Goal: Task Accomplishment & Management: Manage account settings

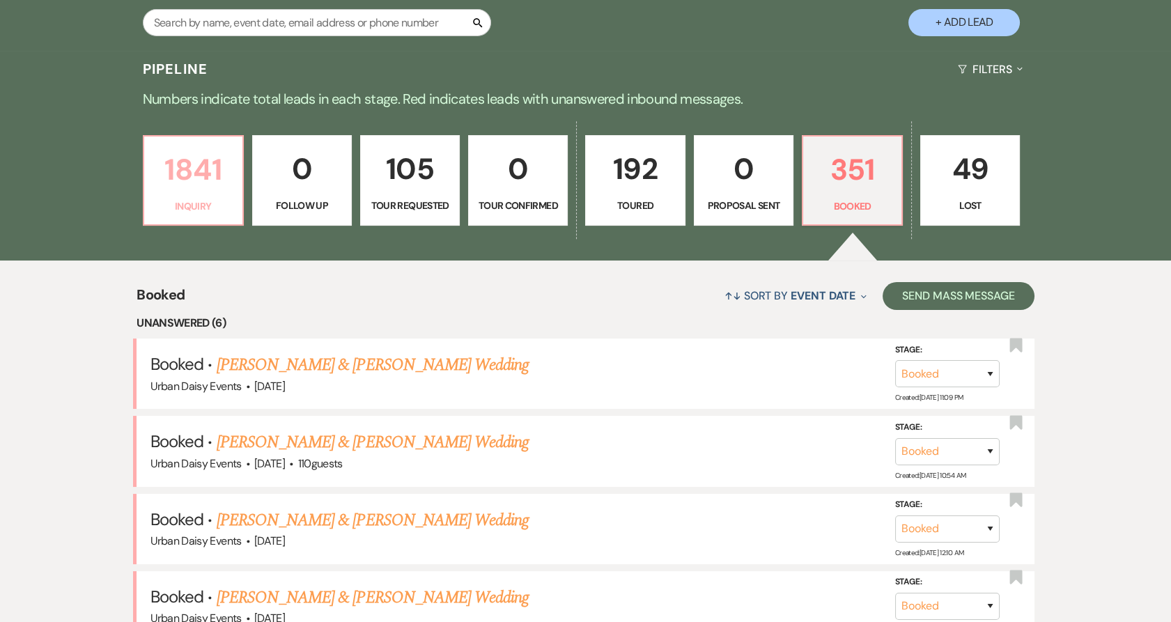
click at [196, 187] on p "1841" at bounding box center [194, 169] width 82 height 47
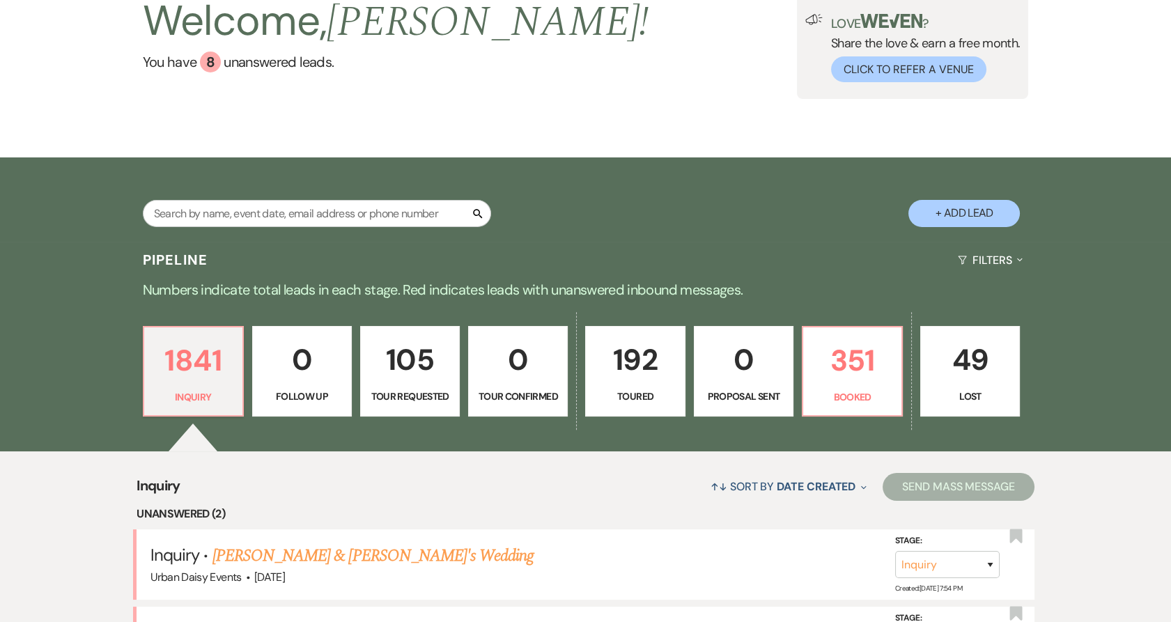
scroll to position [463, 0]
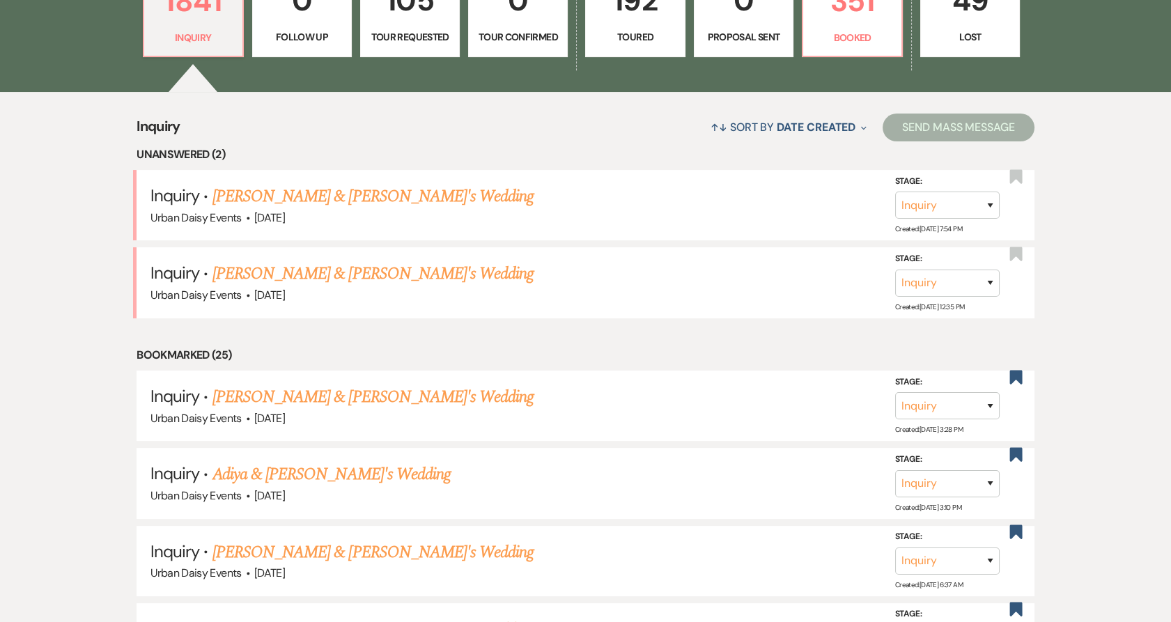
click at [286, 196] on link "[PERSON_NAME] & [PERSON_NAME]'s Wedding" at bounding box center [373, 196] width 322 height 25
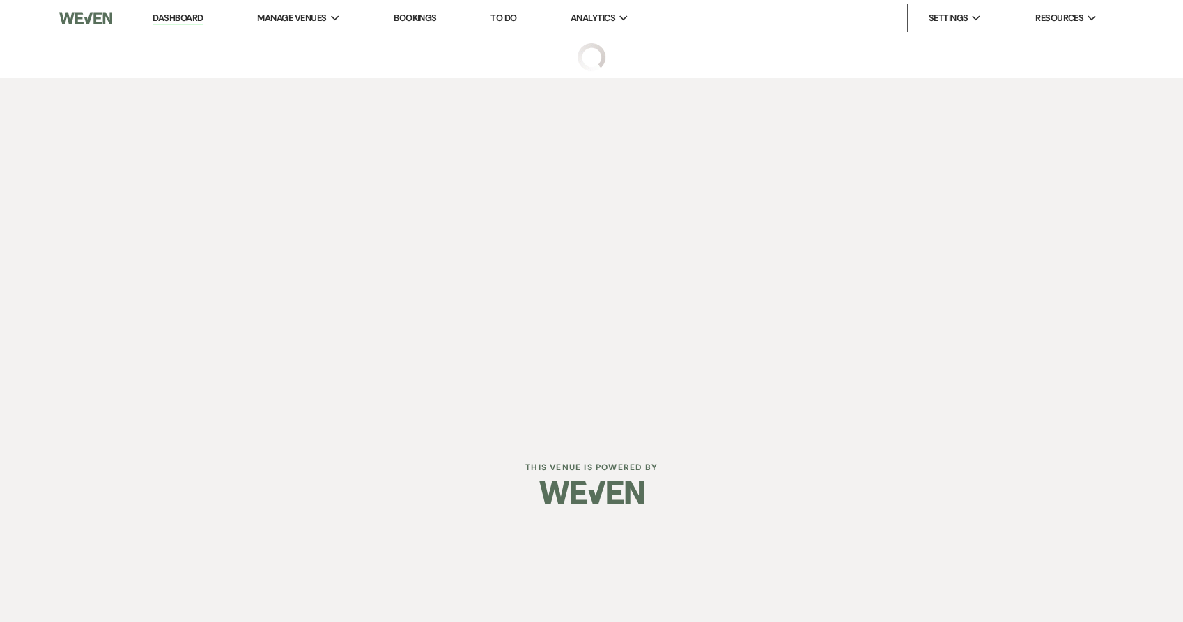
select select "5"
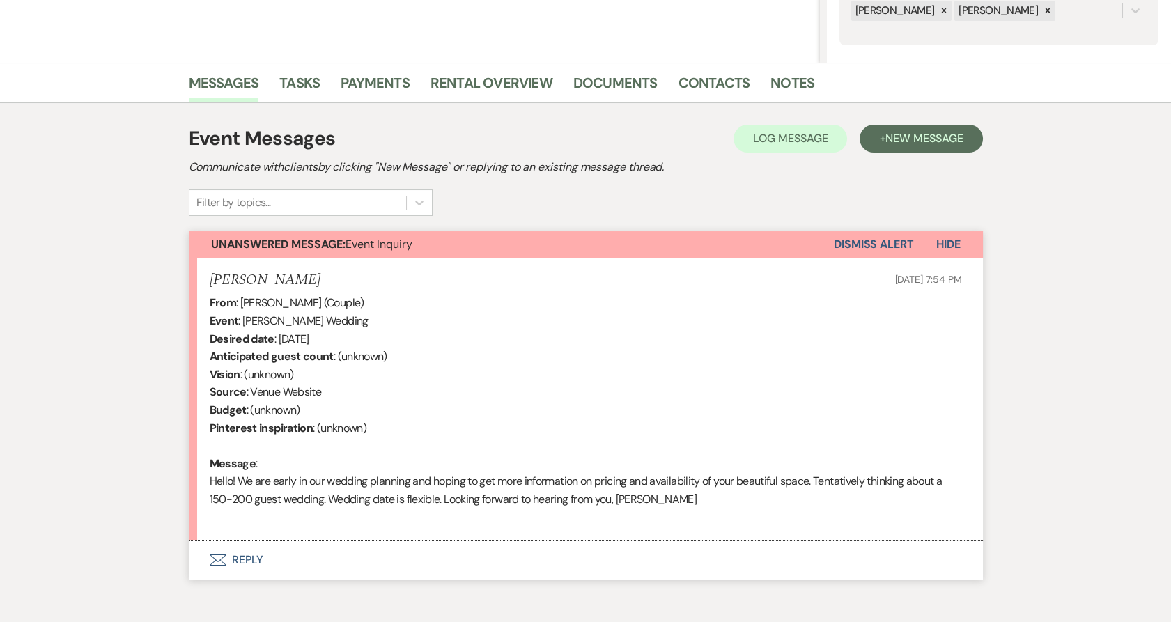
scroll to position [286, 0]
click at [238, 563] on button "Envelope Reply" at bounding box center [586, 560] width 794 height 39
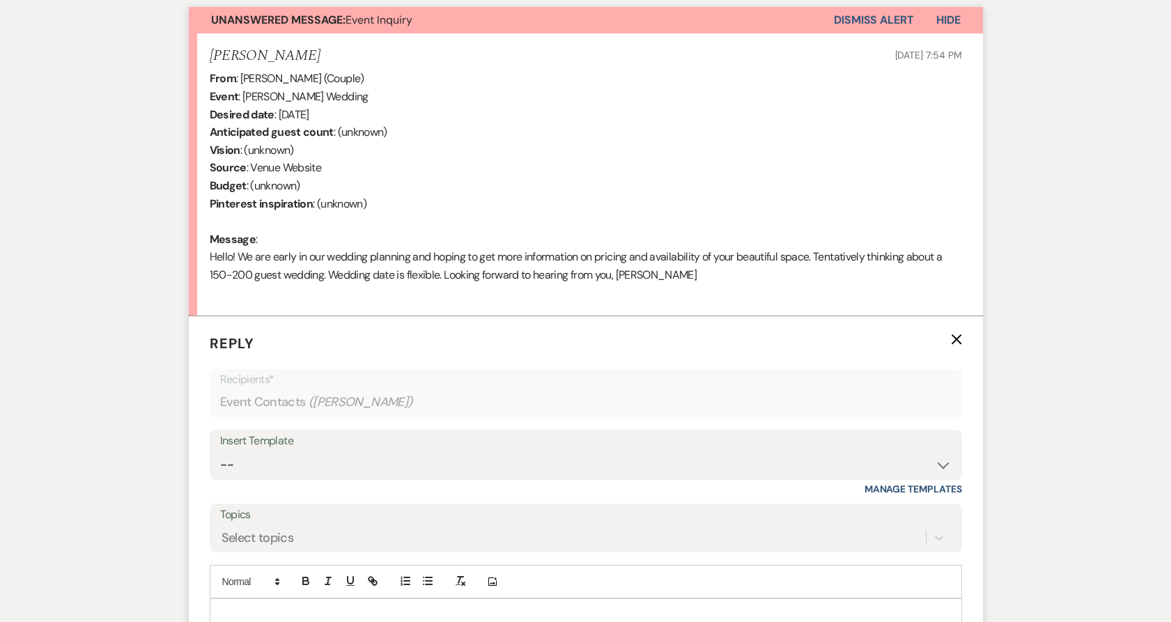
scroll to position [620, 0]
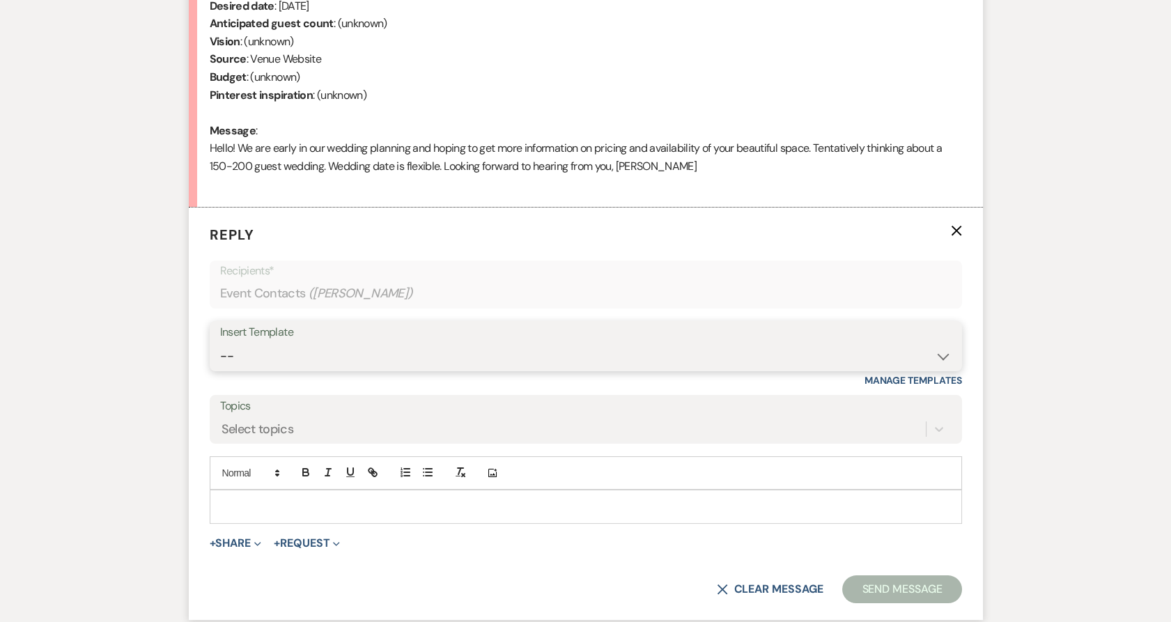
click at [294, 364] on select "-- Payment Past Due Rental Agreement and First Payment Urban Daisy Initial Resp…" at bounding box center [585, 356] width 731 height 27
select select "1243"
click at [220, 343] on select "-- Payment Past Due Rental Agreement and First Payment Urban Daisy Initial Resp…" at bounding box center [585, 356] width 731 height 27
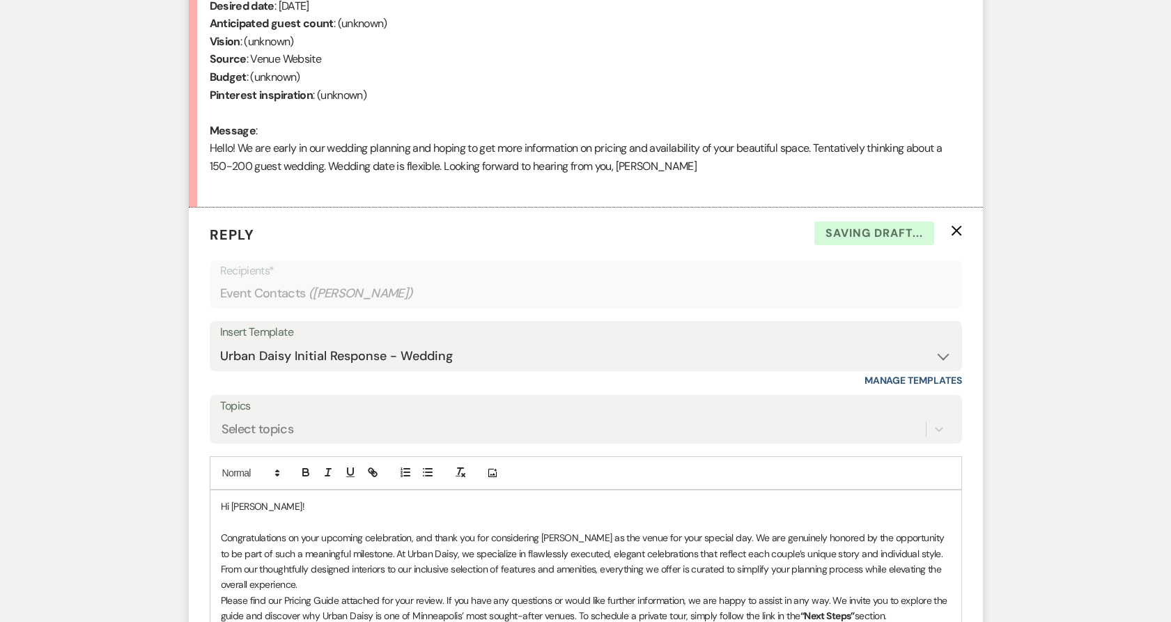
click at [346, 585] on p "Congratulations on your upcoming celebration, and thank you for considering [PE…" at bounding box center [586, 561] width 730 height 63
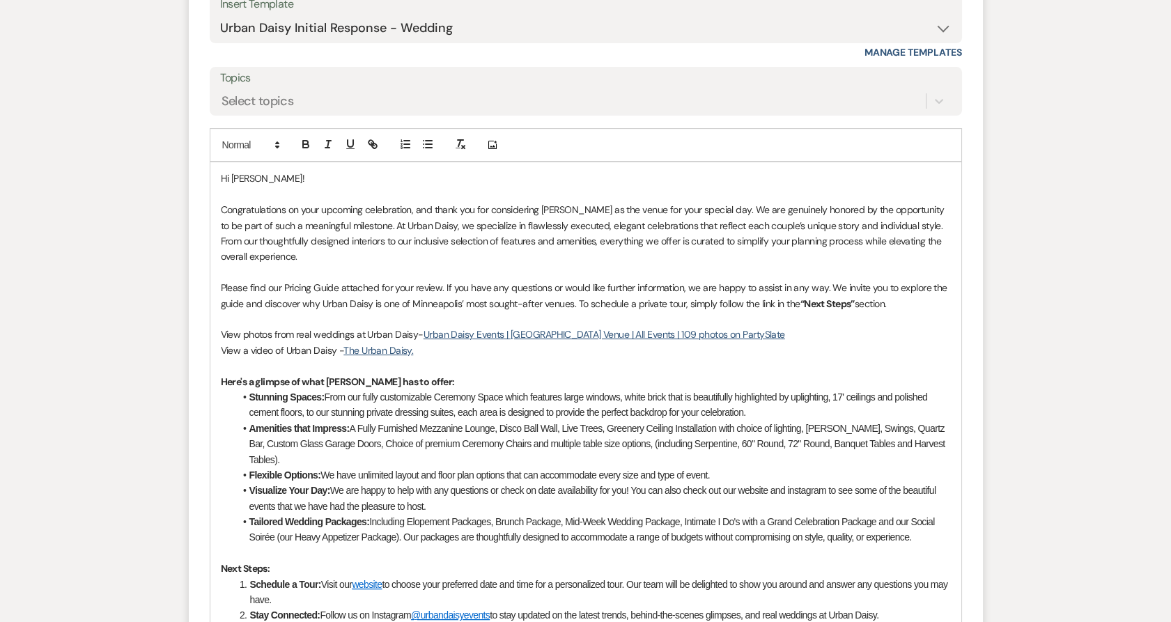
scroll to position [1364, 0]
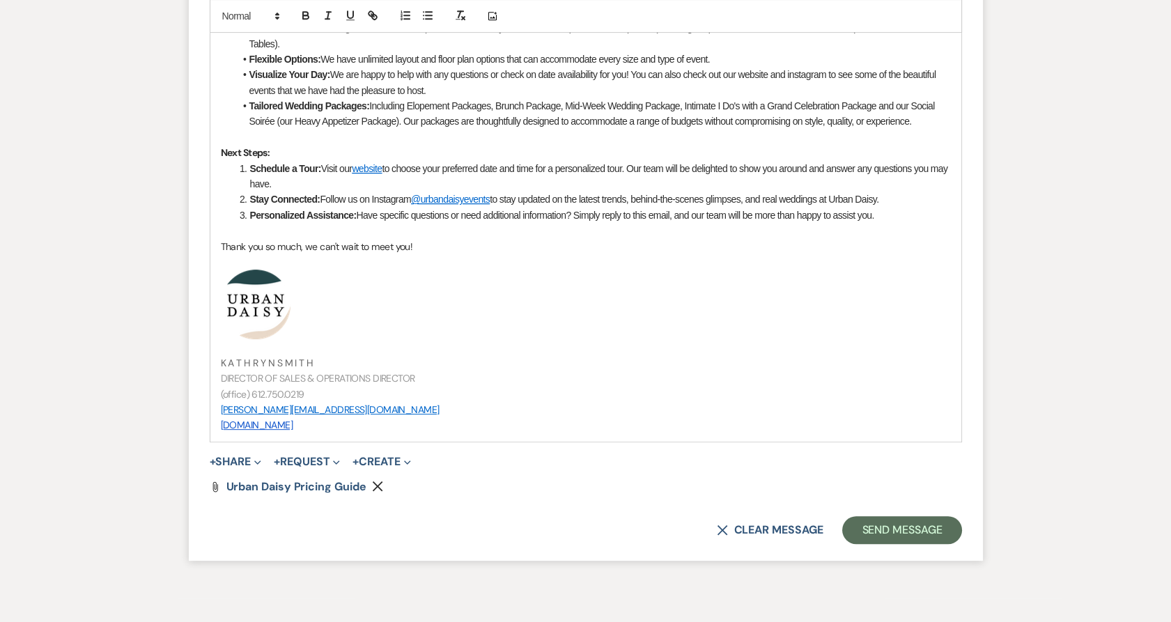
click at [221, 456] on button "+ Share Expand" at bounding box center [236, 461] width 52 height 11
click at [235, 481] on button "Doc Upload Documents" at bounding box center [307, 489] width 195 height 25
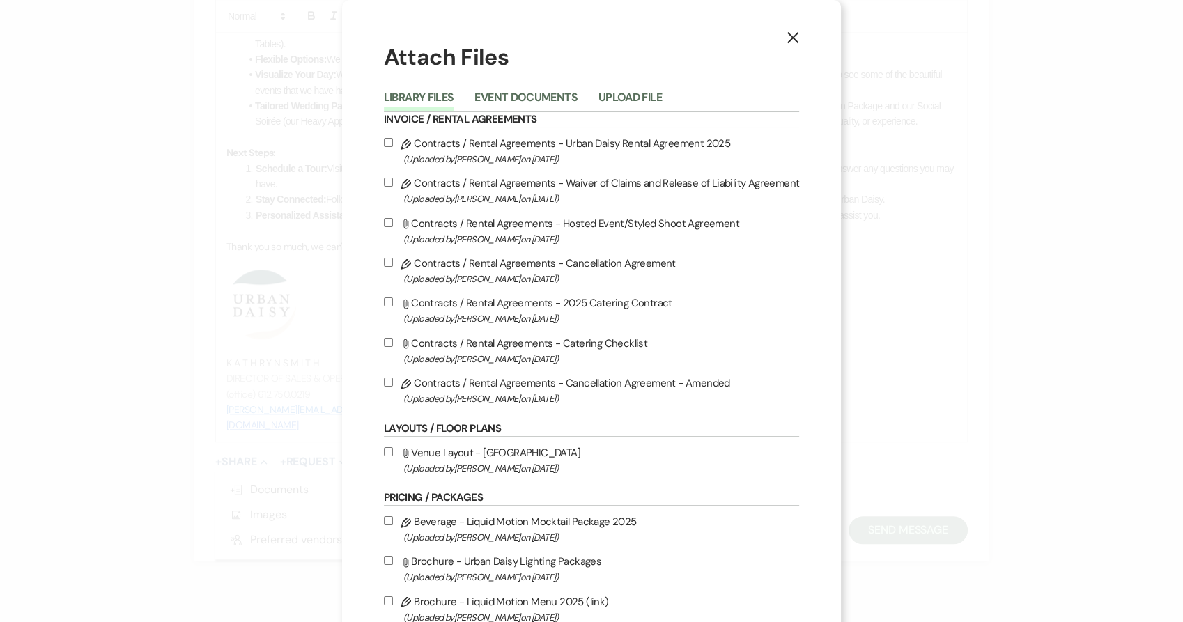
click at [626, 107] on button "Upload File" at bounding box center [629, 102] width 63 height 20
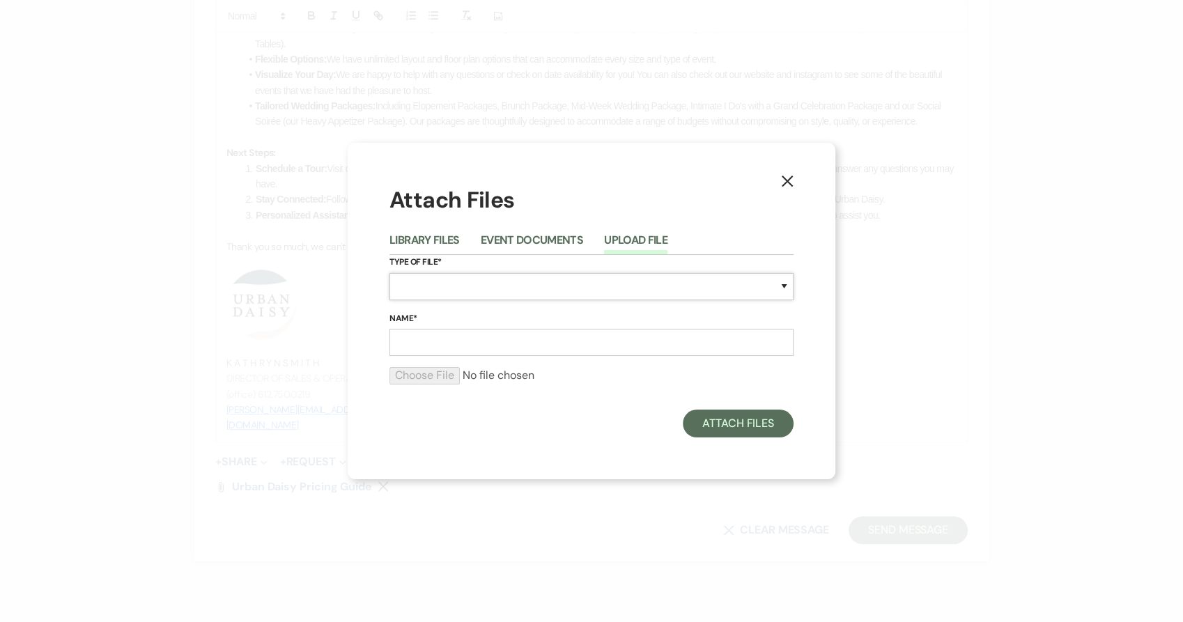
click at [585, 286] on select "Special Event Insurance Vendor Certificate of Insurance Contracts / Rental Agre…" at bounding box center [591, 286] width 404 height 27
select select "24"
click at [389, 273] on select "Special Event Insurance Vendor Certificate of Insurance Contracts / Rental Agre…" at bounding box center [591, 286] width 404 height 27
click at [472, 364] on form "Type of File* Special Event Insurance Vendor Certificate of Insurance Contracts…" at bounding box center [591, 325] width 404 height 141
click at [476, 345] on input "Name*" at bounding box center [591, 342] width 404 height 27
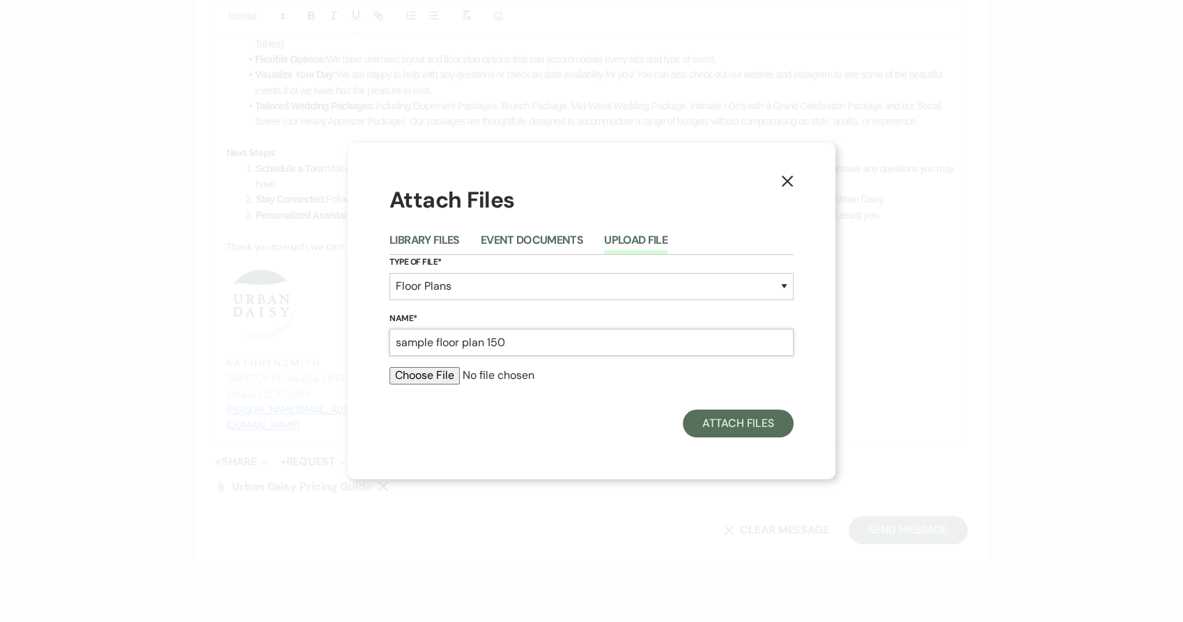
type input "sample floor plan 150"
click at [414, 364] on form "Type of File* Special Event Insurance Vendor Certificate of Insurance Contracts…" at bounding box center [591, 325] width 404 height 141
click at [412, 371] on input "file" at bounding box center [591, 375] width 404 height 17
type input "C:\fakepath\150.pdf"
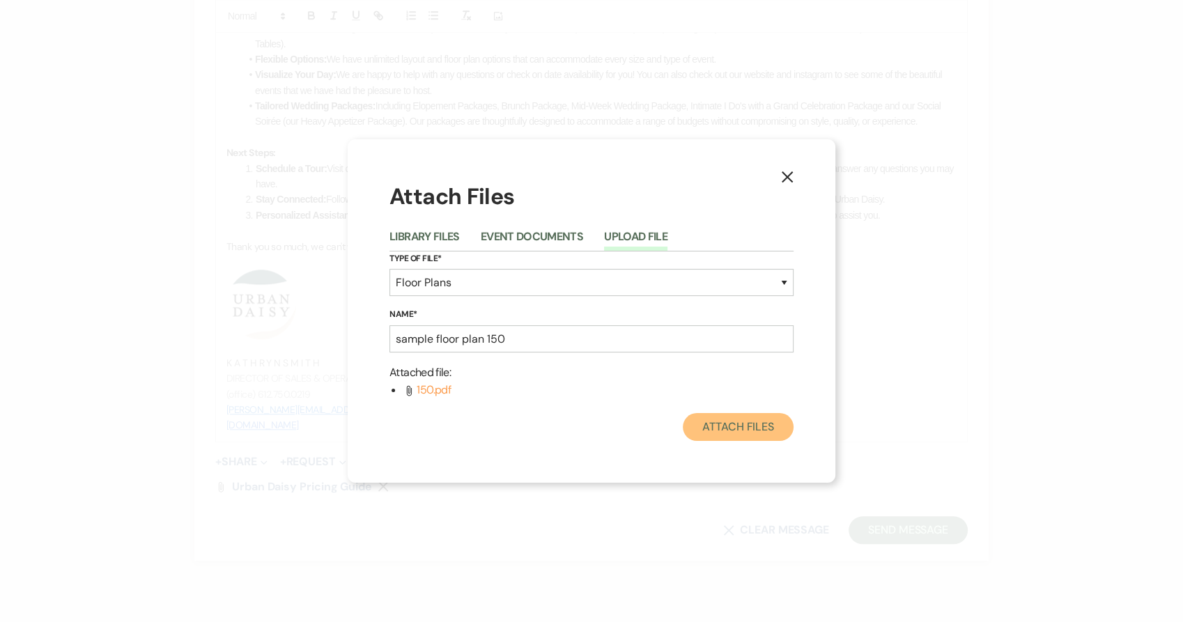
click at [706, 435] on button "Attach Files" at bounding box center [738, 427] width 111 height 28
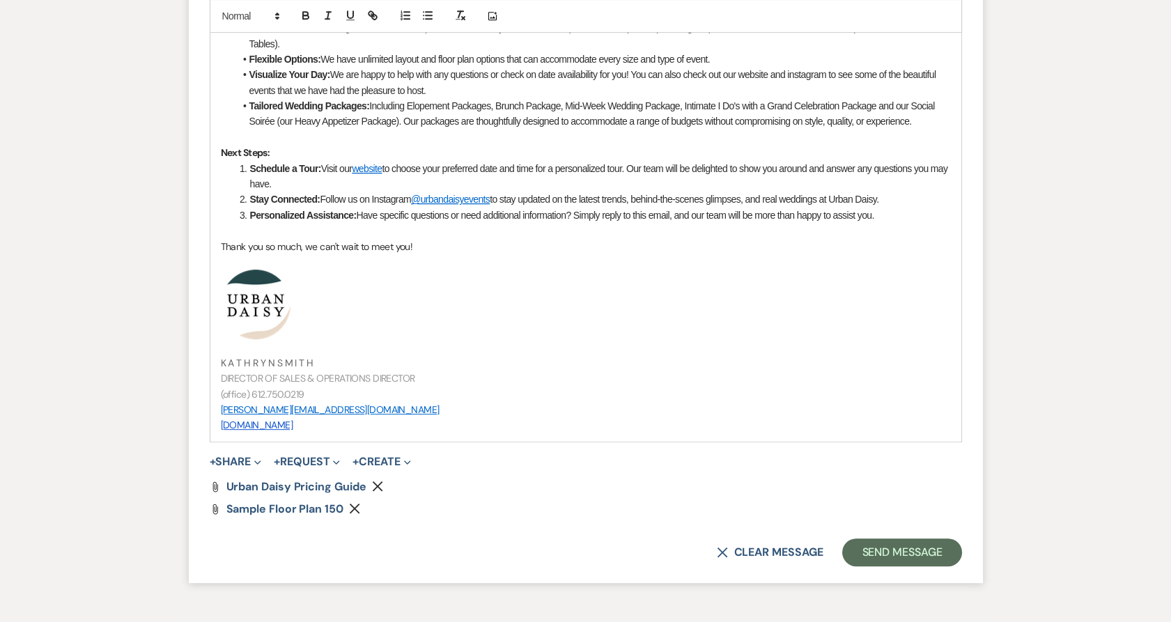
click at [232, 460] on button "+ Share Expand" at bounding box center [236, 461] width 52 height 11
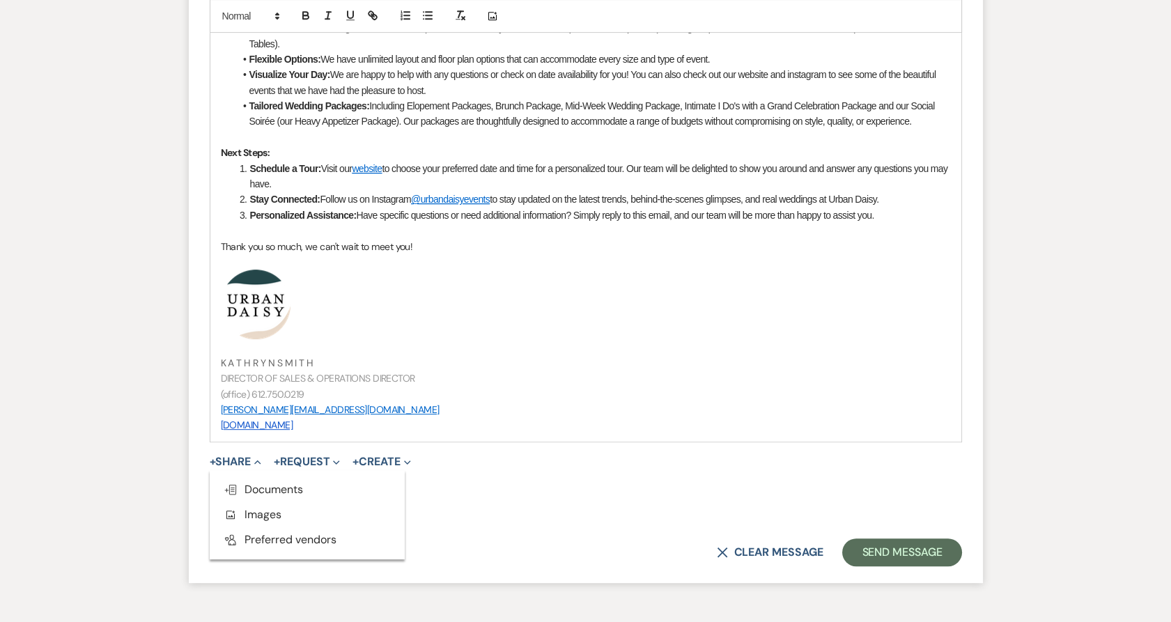
click at [234, 475] on ul "Doc Upload Documents Add Photo Images Pref Vendors Preferred vendors" at bounding box center [307, 514] width 195 height 89
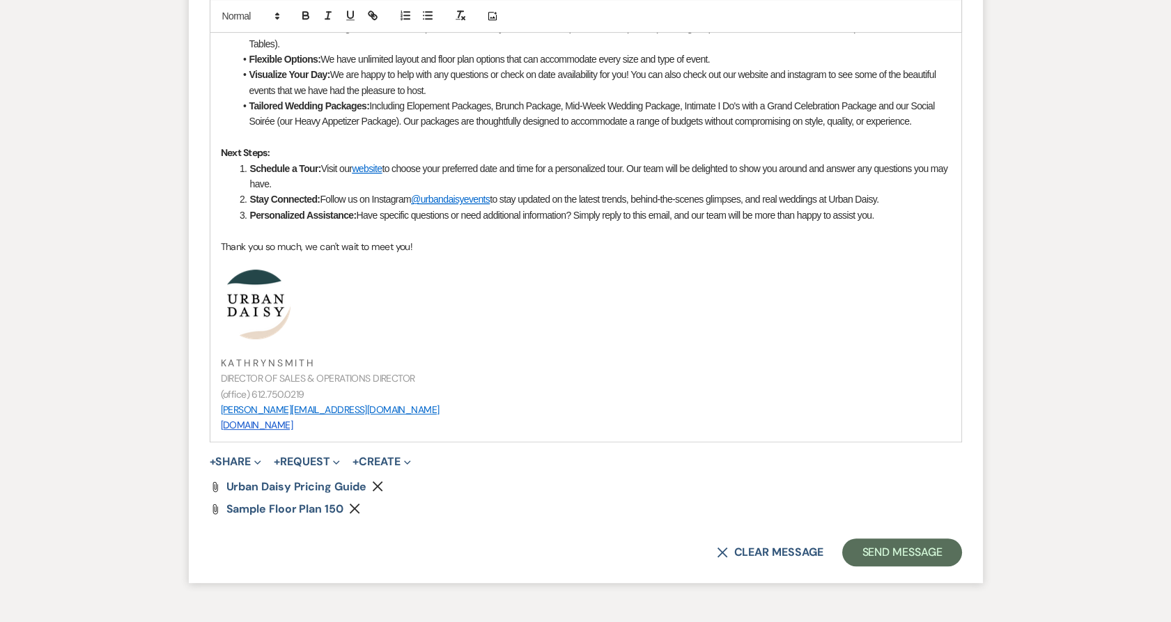
click at [234, 463] on button "+ Share Expand" at bounding box center [236, 461] width 52 height 11
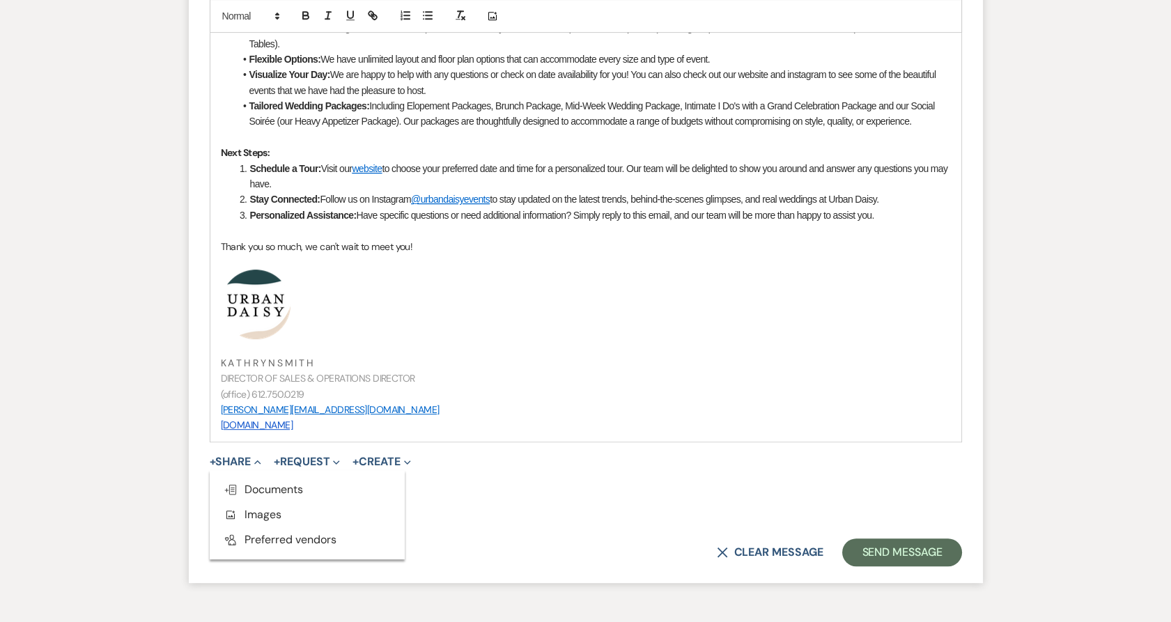
click at [244, 489] on span "Doc Upload Documents" at bounding box center [263, 489] width 79 height 15
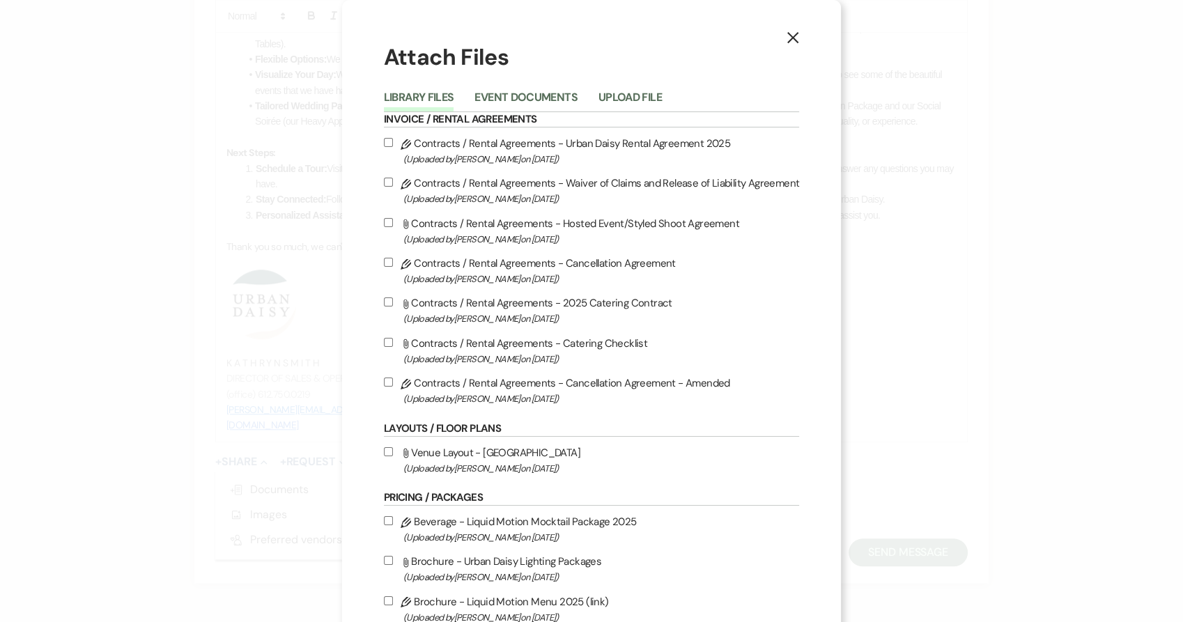
click at [635, 88] on li "Upload File" at bounding box center [640, 99] width 84 height 23
click at [633, 95] on button "Upload File" at bounding box center [629, 102] width 63 height 20
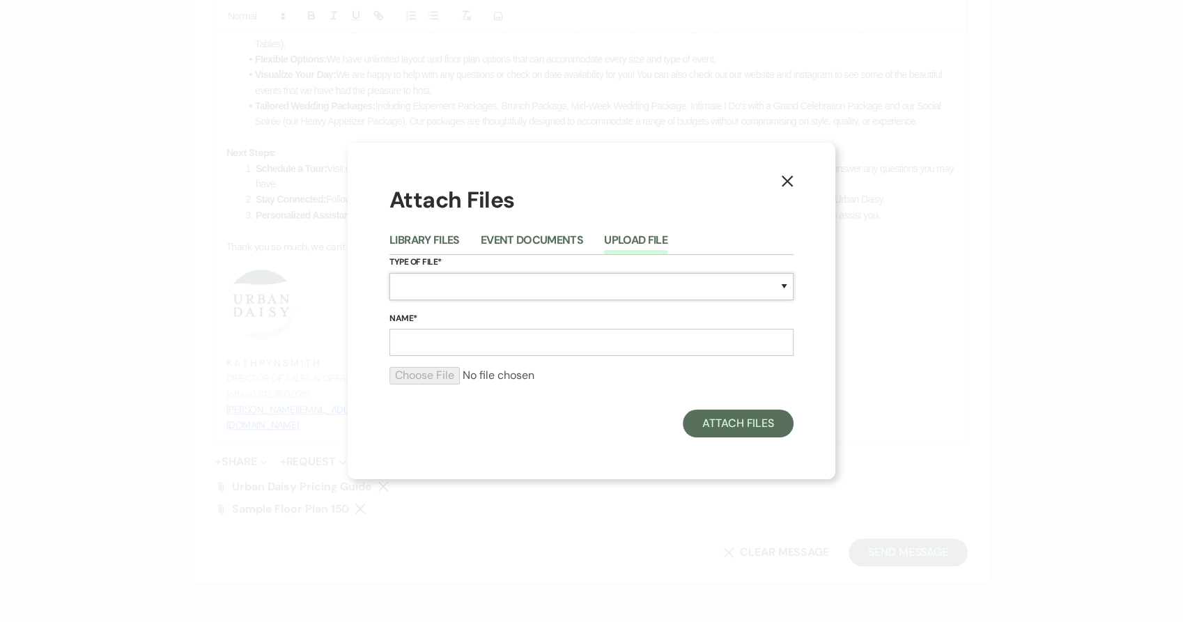
click at [435, 281] on select "Special Event Insurance Vendor Certificate of Insurance Contracts / Rental Agre…" at bounding box center [591, 286] width 404 height 27
select select "24"
click at [389, 273] on select "Special Event Insurance Vendor Certificate of Insurance Contracts / Rental Agre…" at bounding box center [591, 286] width 404 height 27
click at [459, 334] on input "Name*" at bounding box center [591, 342] width 404 height 27
type input "sample floor plan 200"
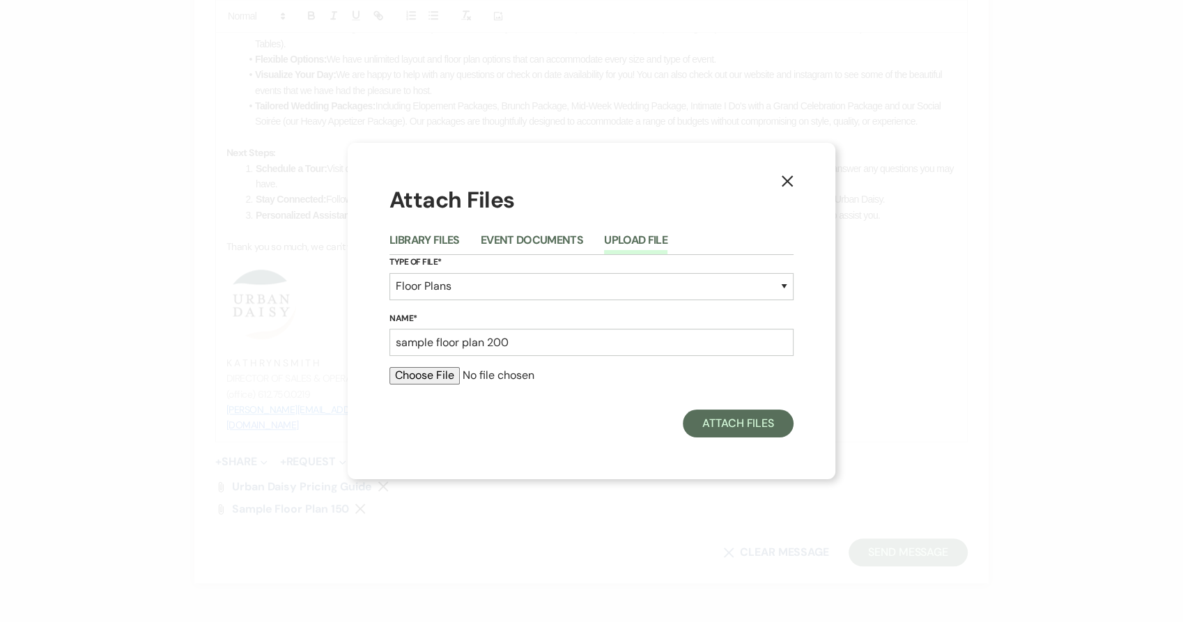
click at [410, 368] on input "file" at bounding box center [591, 375] width 404 height 17
type input "C:\fakepath\200 (1).pdf"
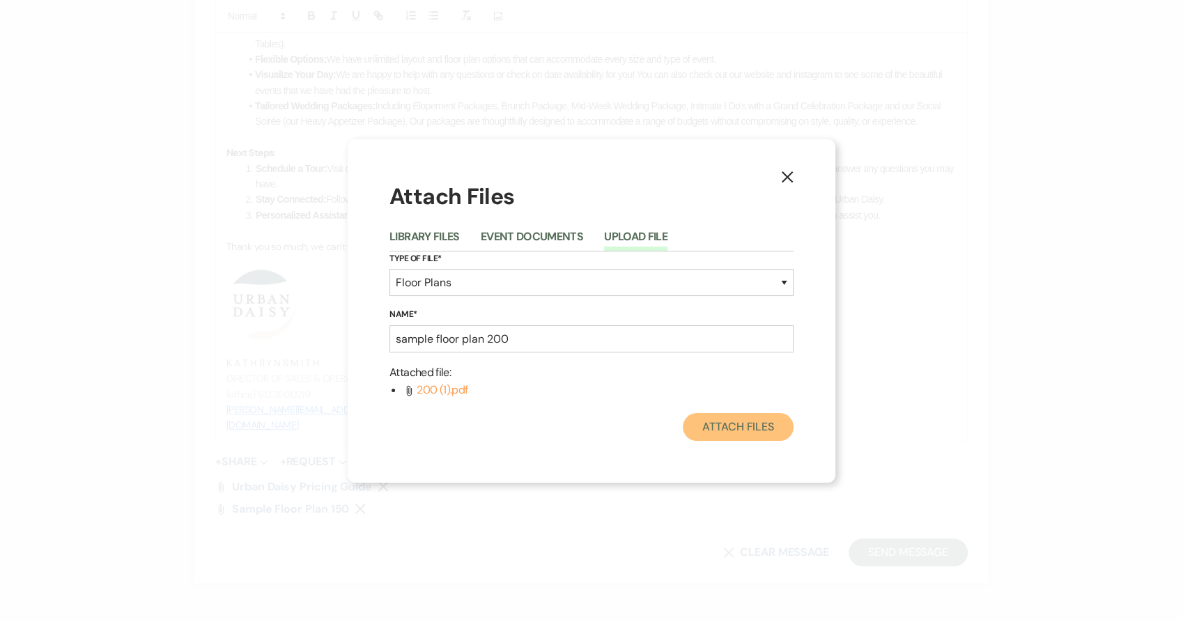
click at [752, 431] on button "Attach Files" at bounding box center [738, 427] width 111 height 28
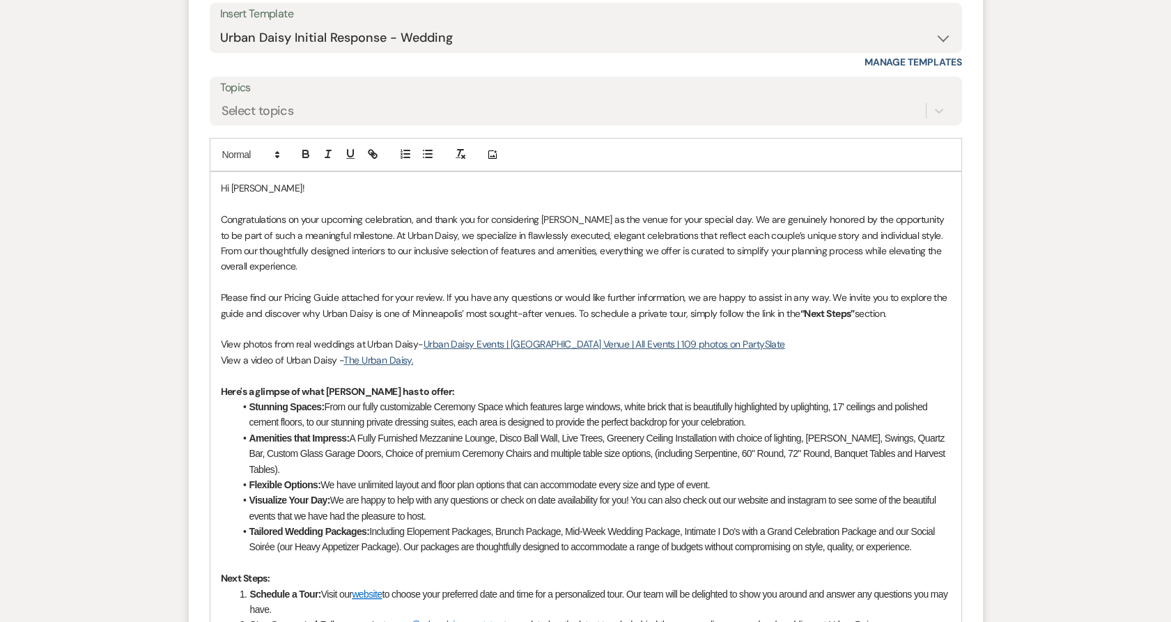
scroll to position [939, 0]
click at [463, 373] on p at bounding box center [586, 374] width 730 height 15
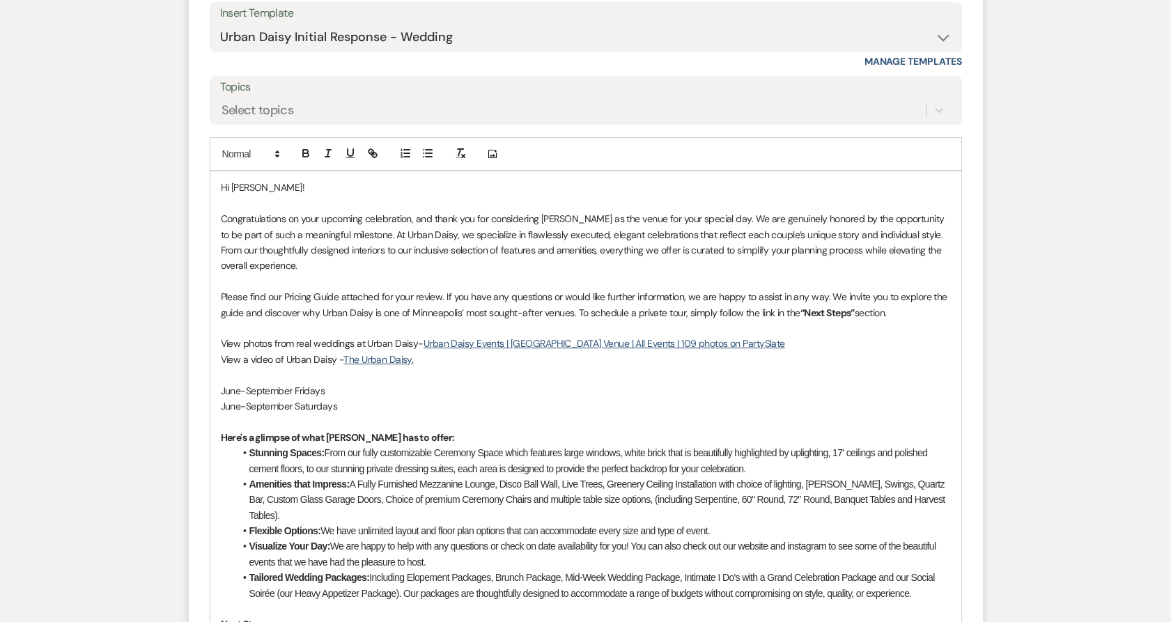
click at [369, 385] on p "June-September Fridays" at bounding box center [586, 390] width 730 height 15
click at [387, 404] on p "June-September Saturdays" at bounding box center [586, 405] width 730 height 15
click at [429, 391] on p "June-September Fridays 6/5, 6/19, 6/26, 7/3, 7/10," at bounding box center [586, 390] width 730 height 15
click at [435, 407] on p "June-September Saturdays 7/4, 7/18, 7/25, 8/1" at bounding box center [586, 405] width 730 height 15
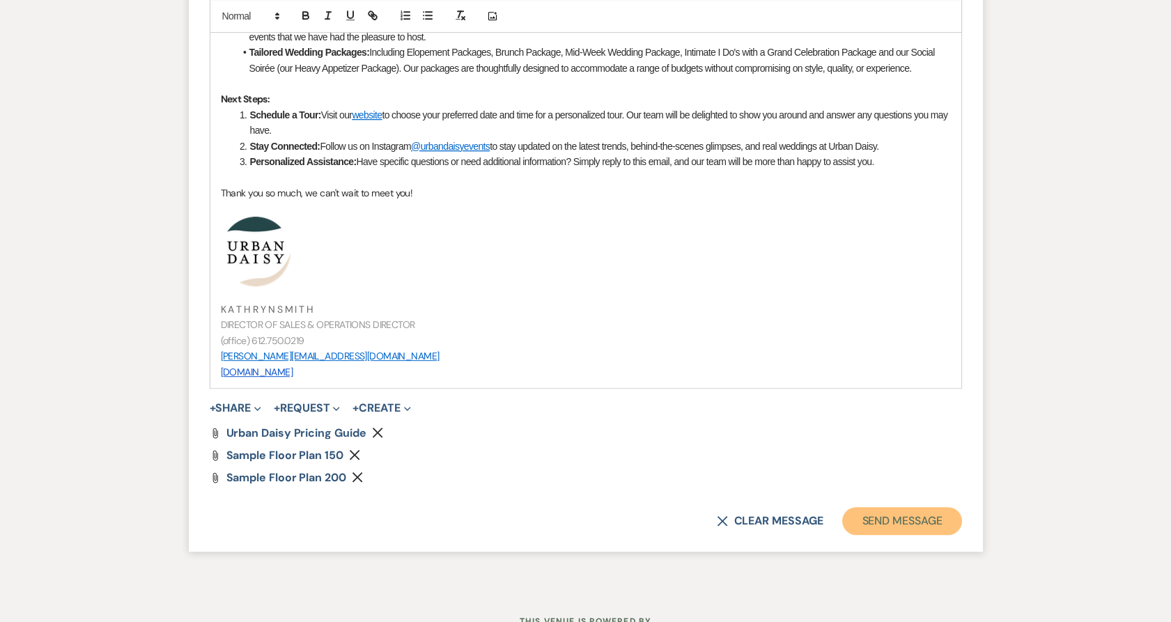
click at [924, 513] on button "Send Message" at bounding box center [901, 521] width 119 height 28
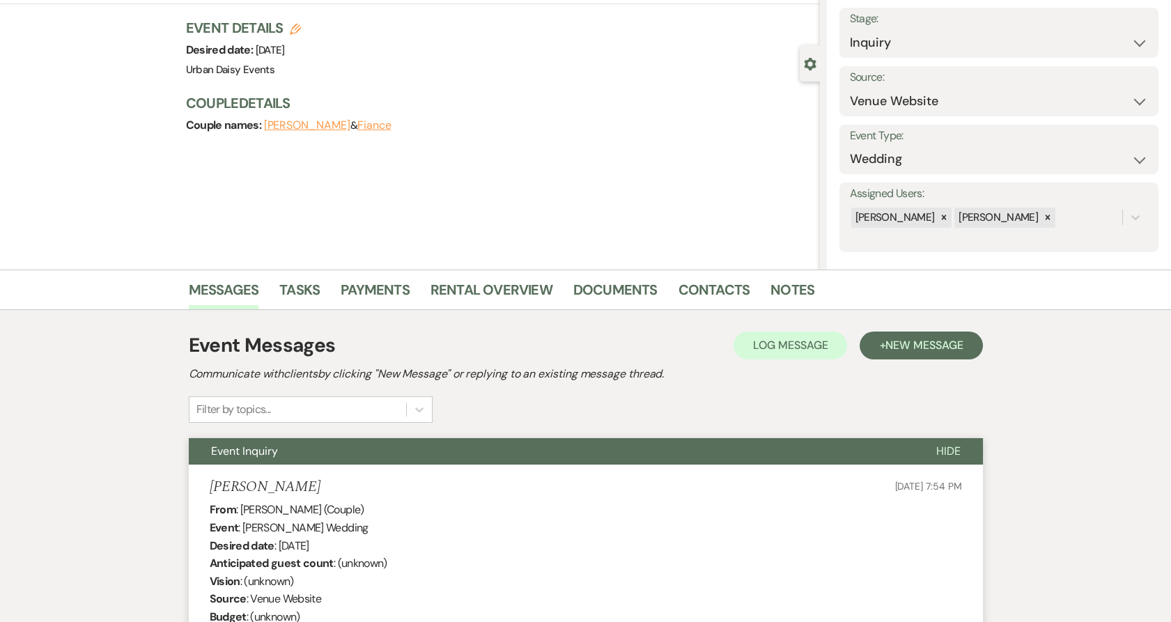
scroll to position [0, 0]
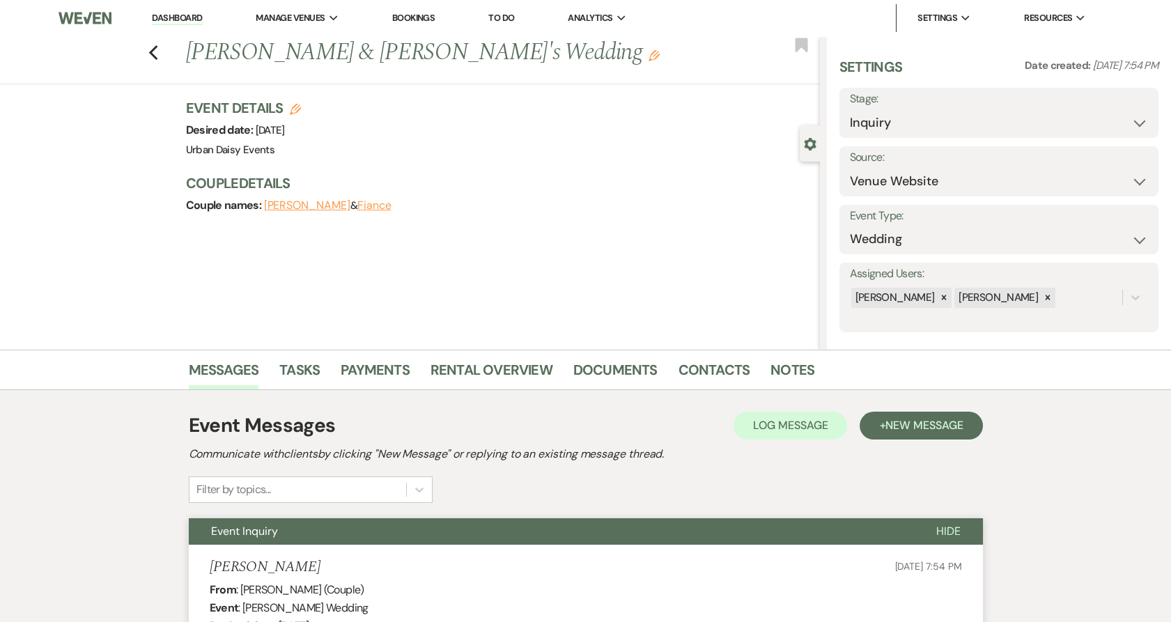
click at [177, 17] on link "Dashboard" at bounding box center [177, 18] width 50 height 13
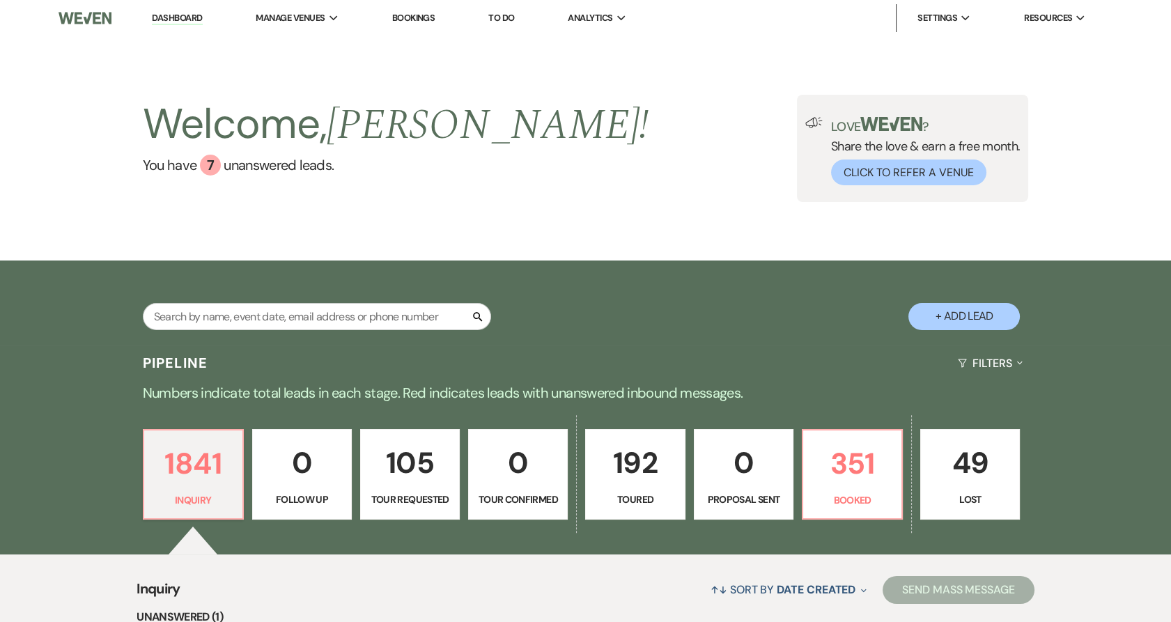
scroll to position [312, 0]
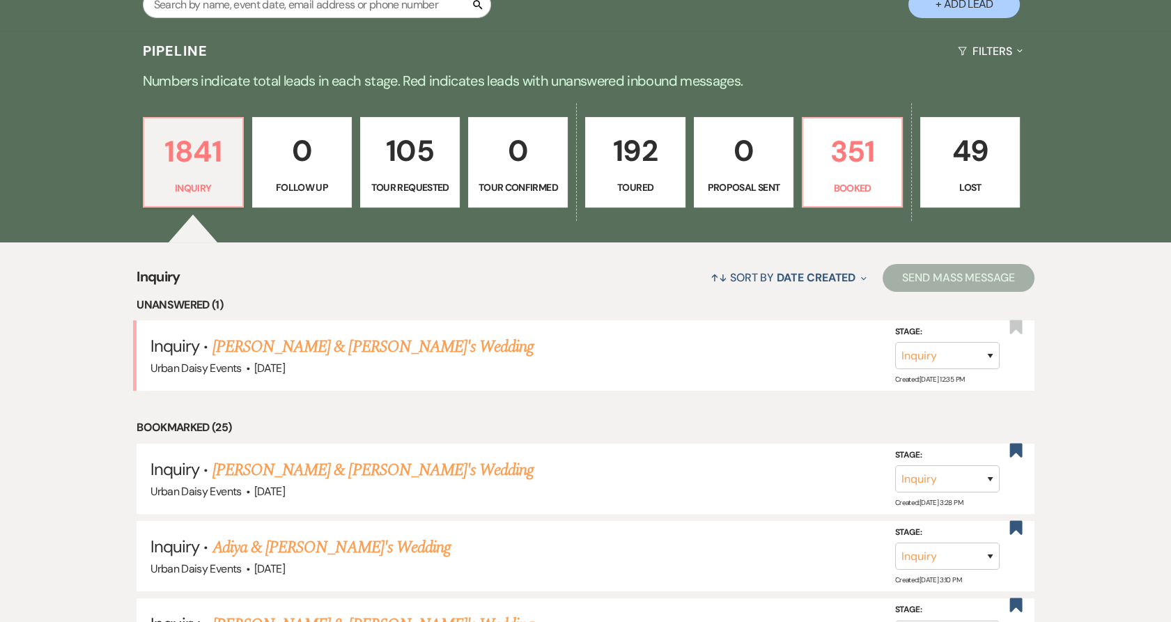
click at [291, 344] on link "[PERSON_NAME] & [PERSON_NAME]'s Wedding" at bounding box center [373, 346] width 322 height 25
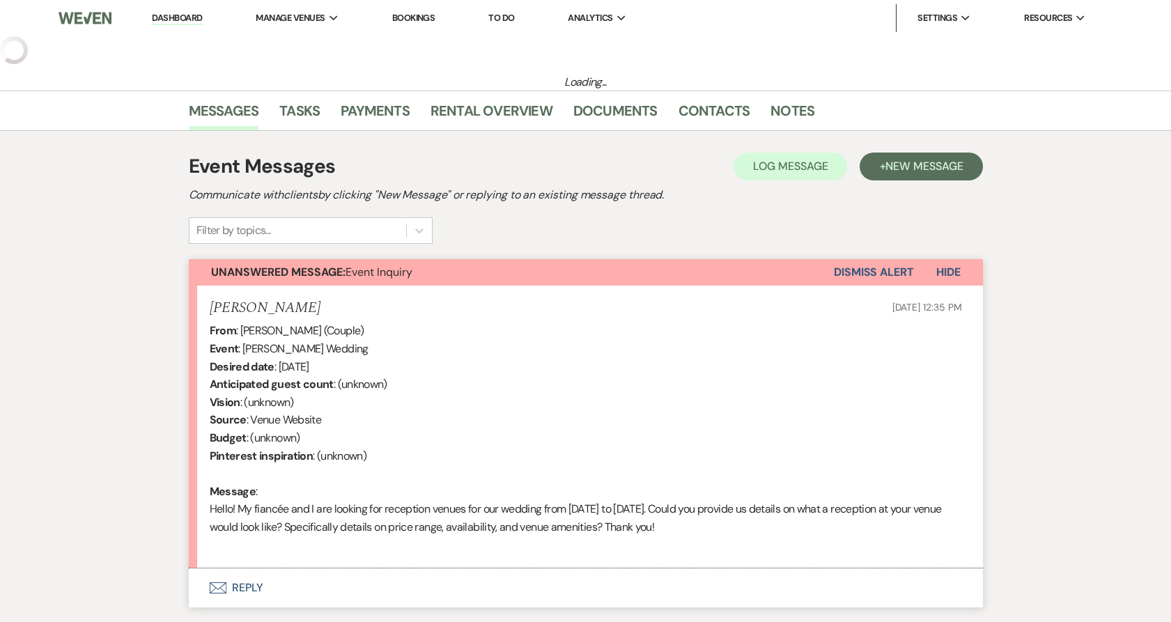
select select "5"
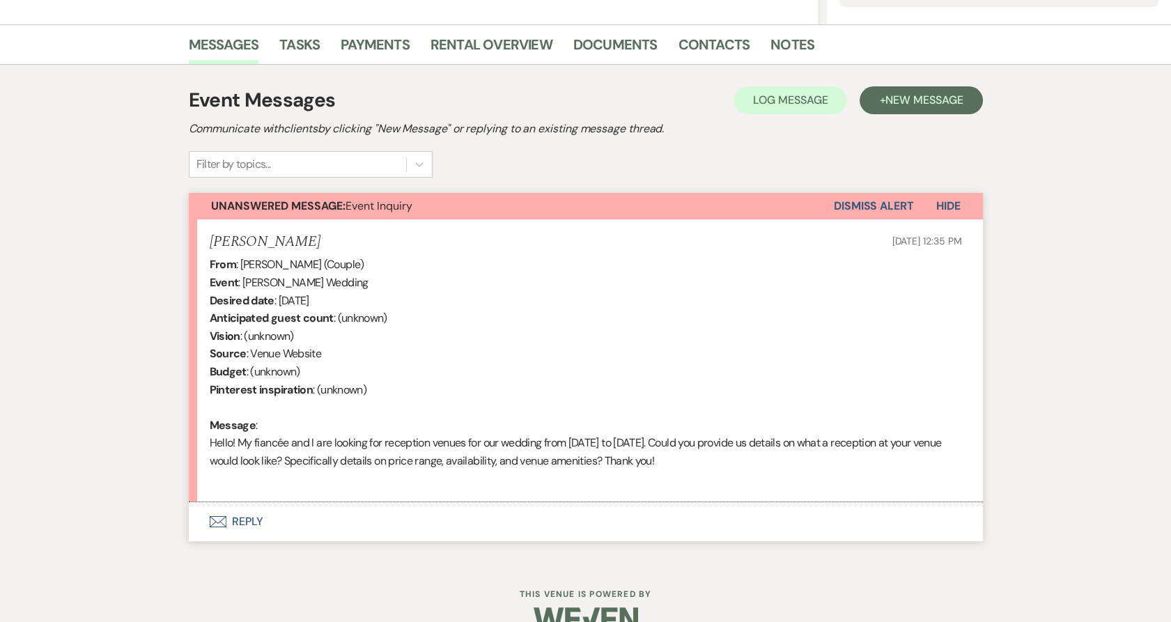
scroll to position [325, 0]
click at [244, 515] on button "Envelope Reply" at bounding box center [586, 522] width 794 height 39
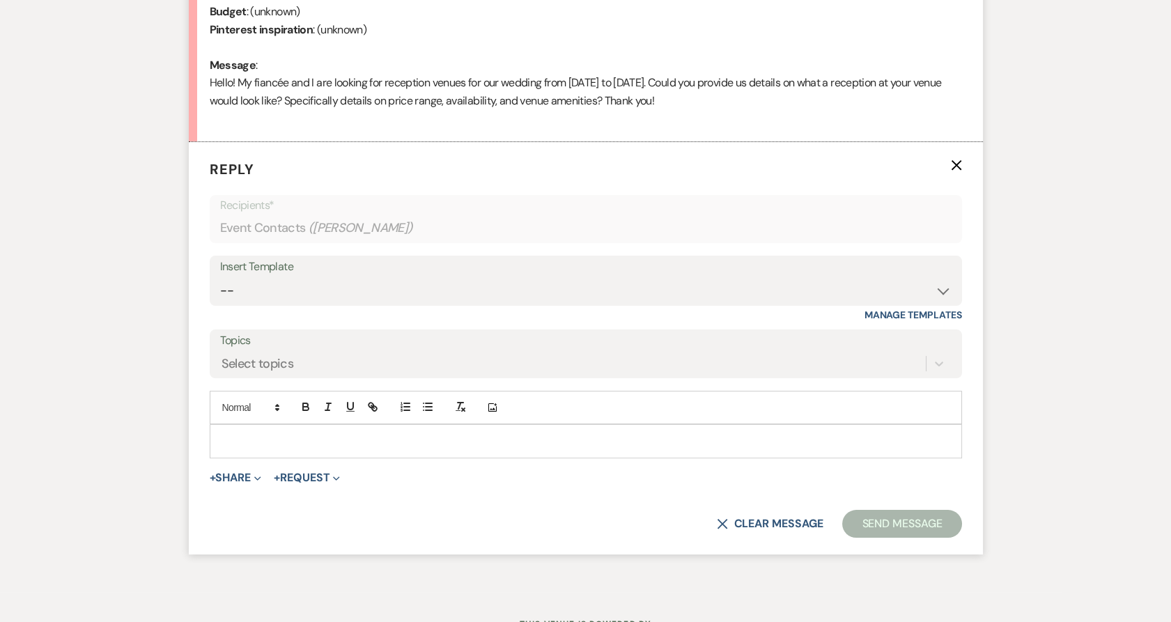
scroll to position [722, 0]
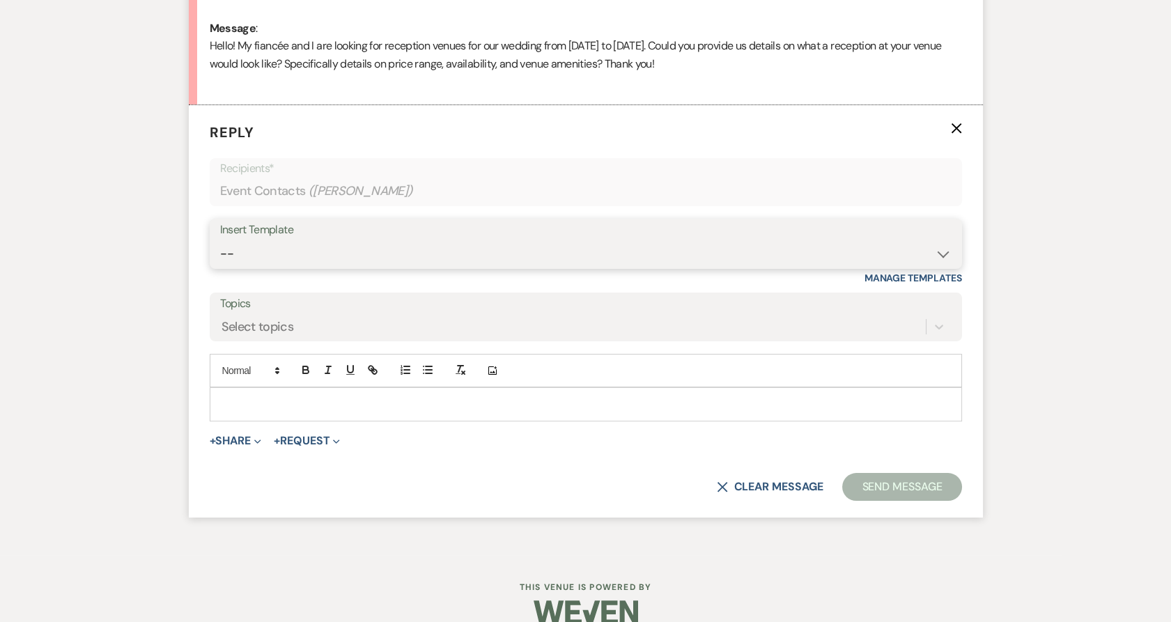
click at [320, 254] on select "-- Payment Past Due Rental Agreement and First Payment Urban Daisy Initial Resp…" at bounding box center [585, 253] width 731 height 27
select select "1243"
click at [220, 240] on select "-- Payment Past Due Rental Agreement and First Payment Urban Daisy Initial Resp…" at bounding box center [585, 253] width 731 height 27
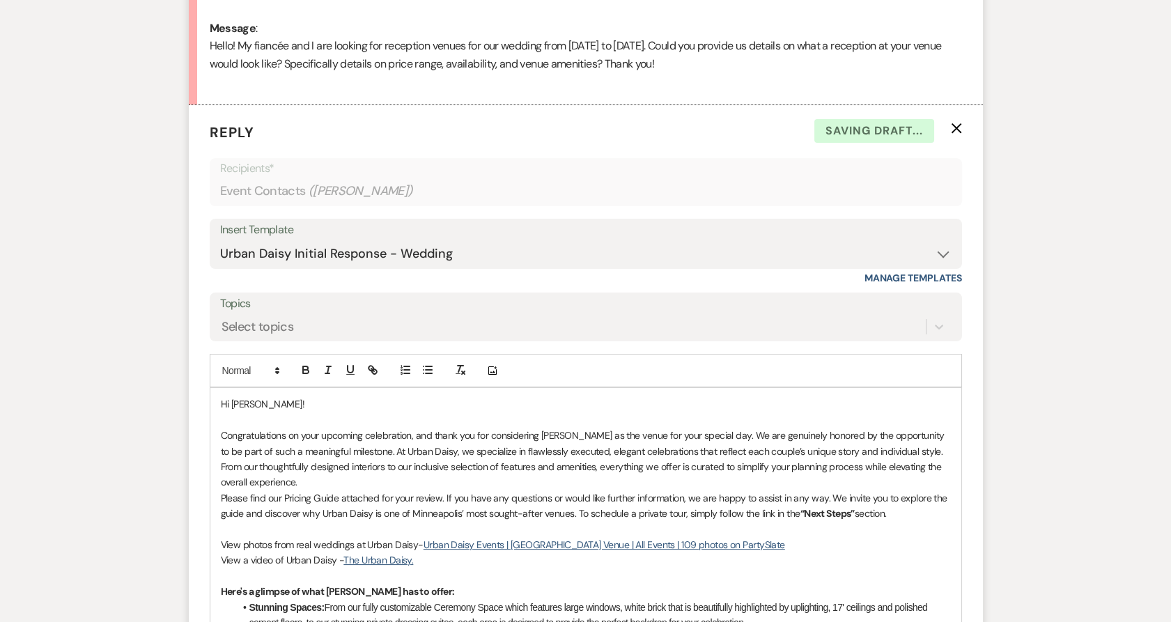
click at [343, 485] on p "Congratulations on your upcoming celebration, and thank you for considering [PE…" at bounding box center [586, 459] width 730 height 63
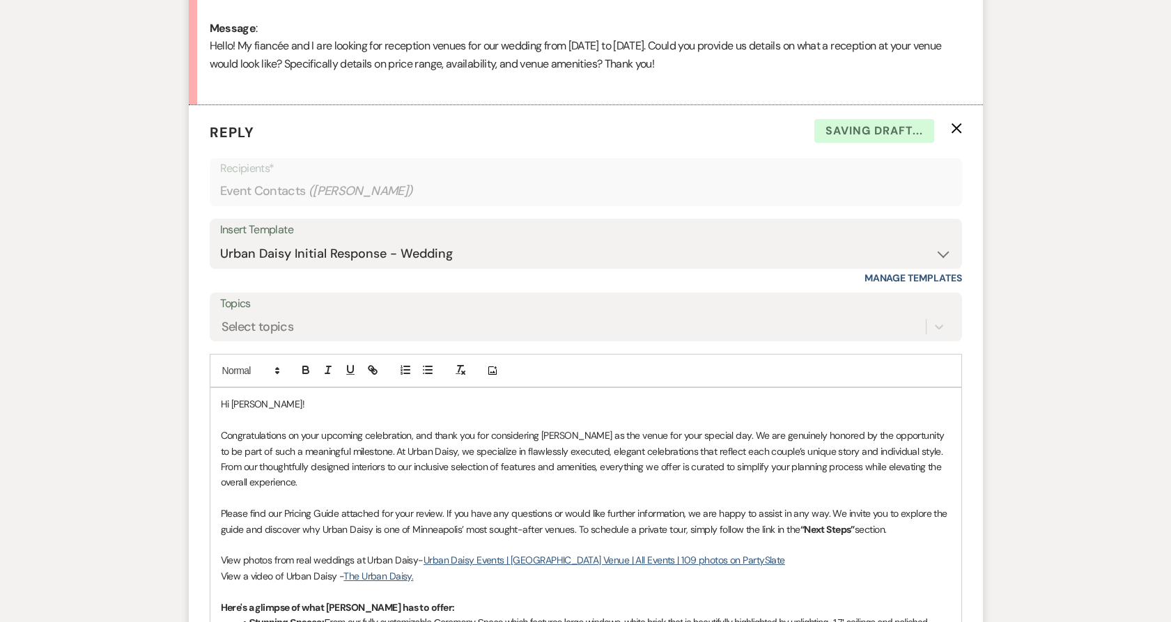
click at [901, 527] on p "Please find our Pricing Guide attached for your review. If you have any questio…" at bounding box center [586, 521] width 730 height 31
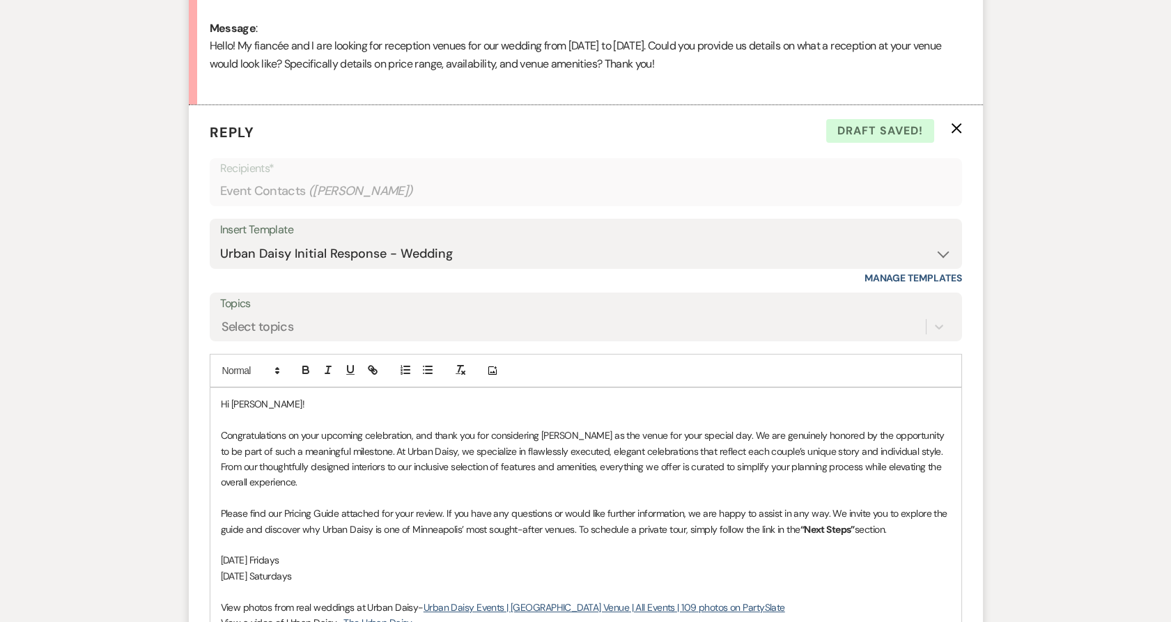
click at [362, 556] on p "[DATE] Fridays" at bounding box center [586, 559] width 730 height 15
click at [373, 573] on p "[DATE] Saturdays" at bounding box center [586, 575] width 730 height 15
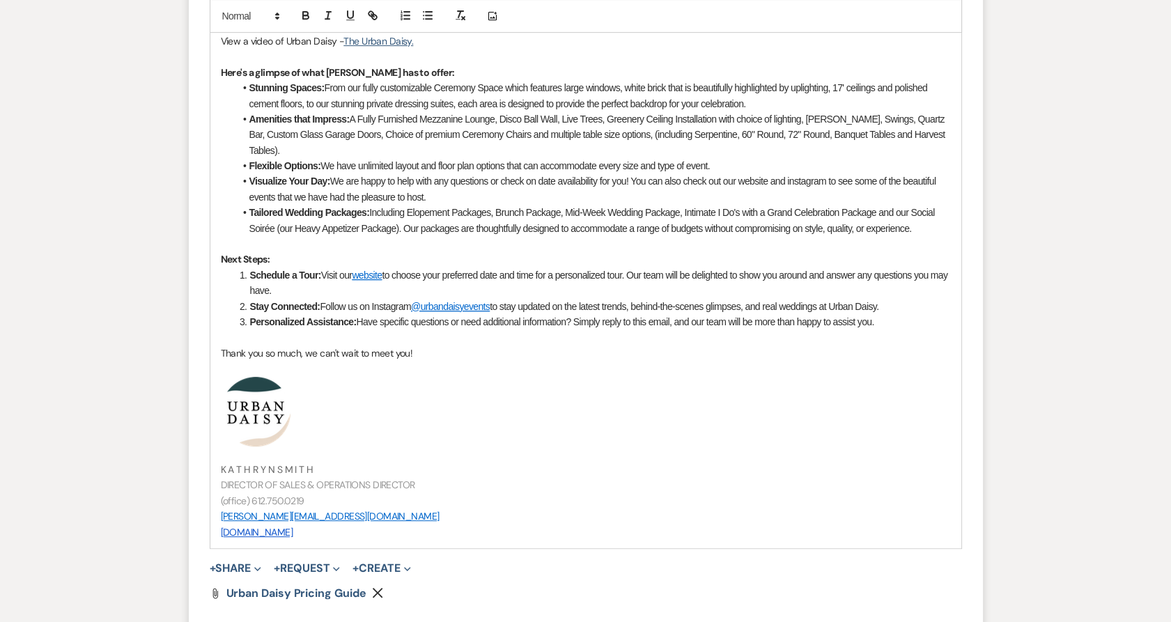
scroll to position [1476, 0]
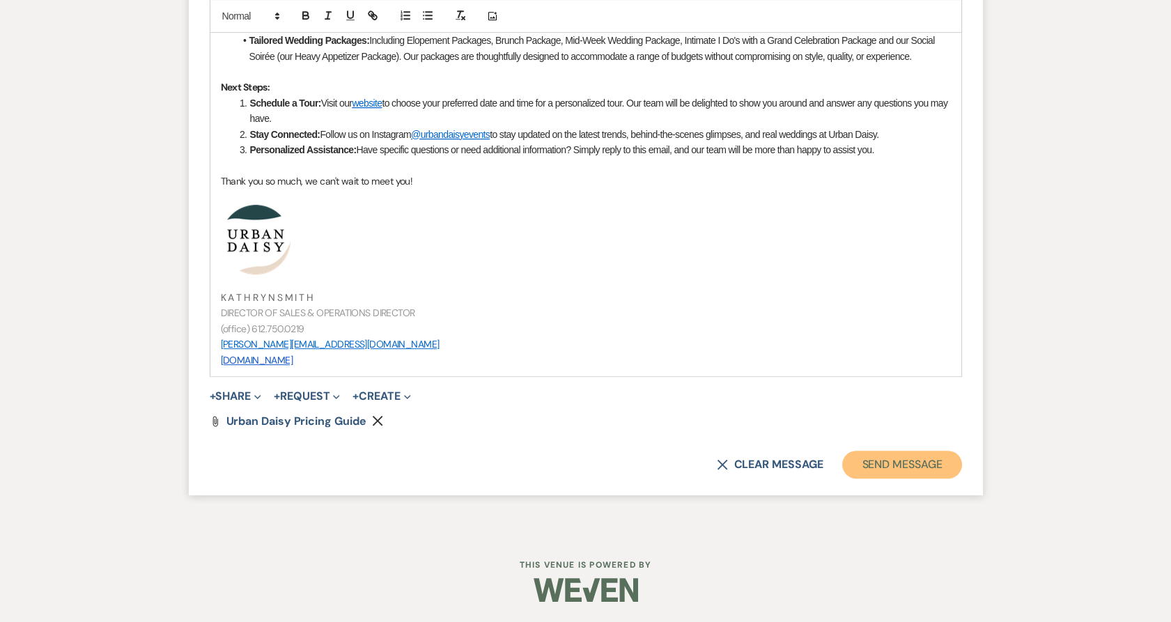
click at [911, 453] on button "Send Message" at bounding box center [901, 465] width 119 height 28
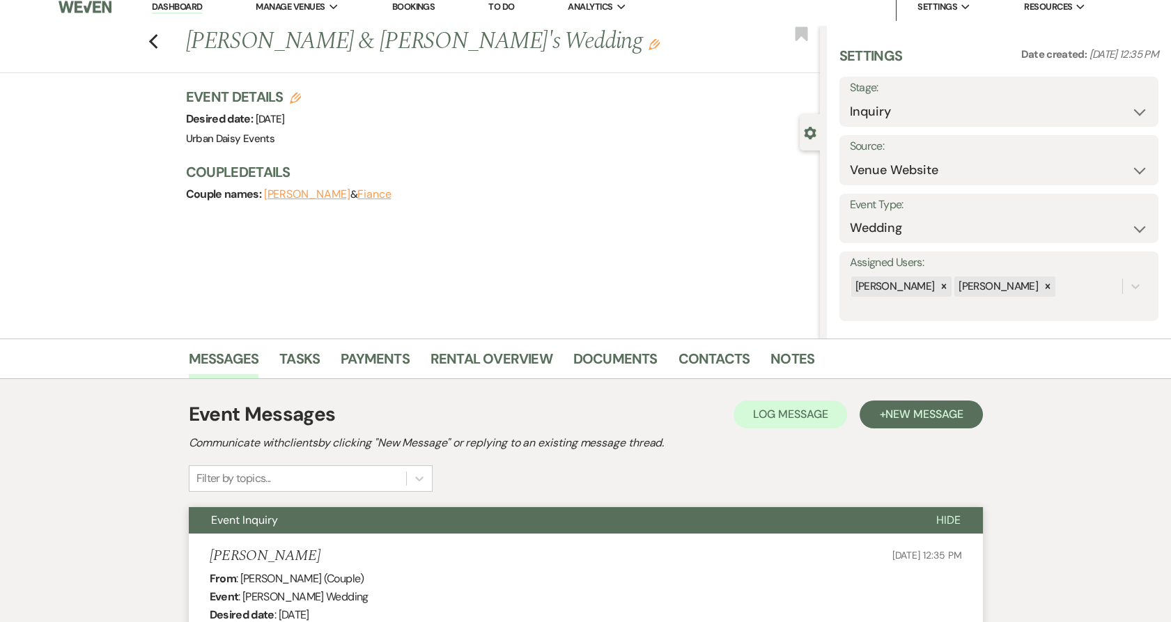
scroll to position [0, 0]
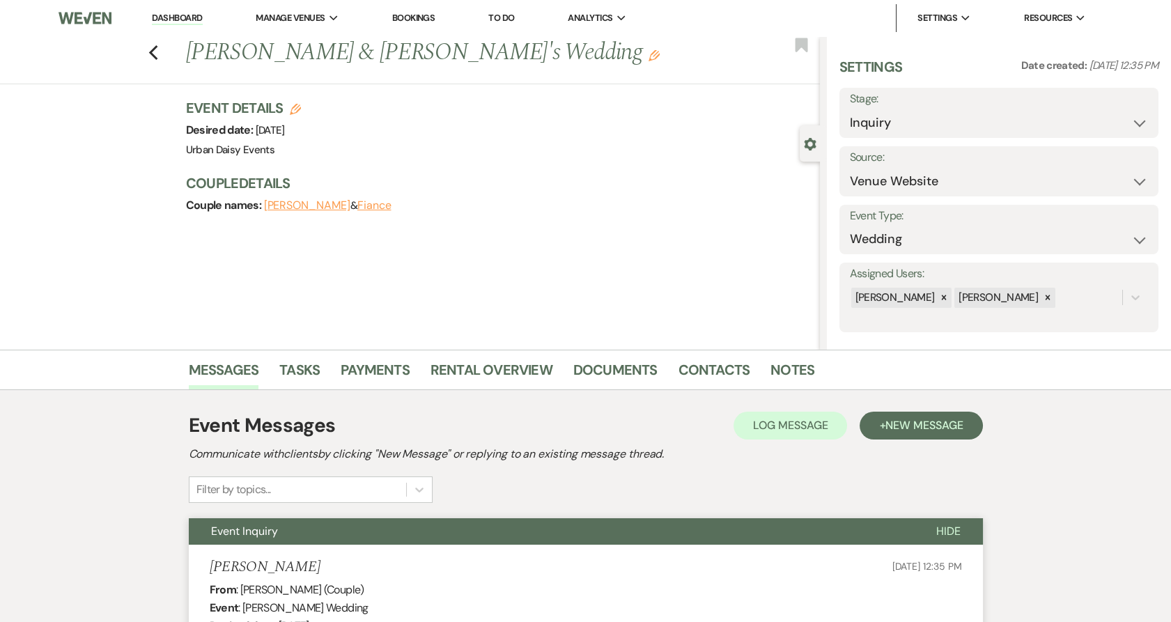
click at [171, 17] on link "Dashboard" at bounding box center [177, 18] width 50 height 13
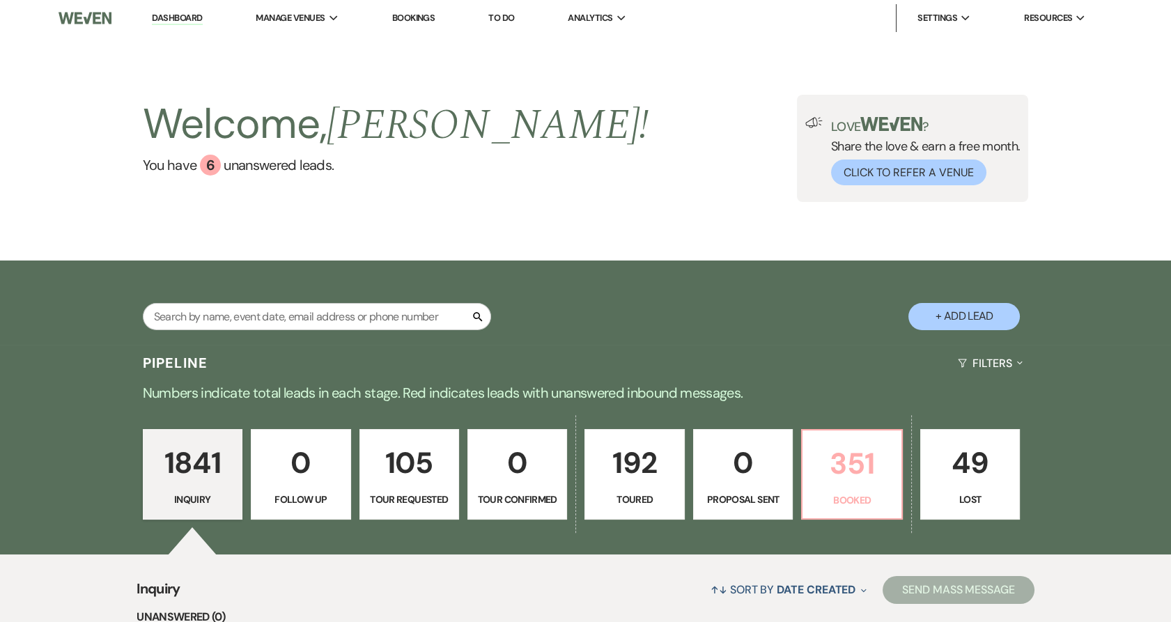
click at [835, 471] on p "351" at bounding box center [852, 463] width 82 height 47
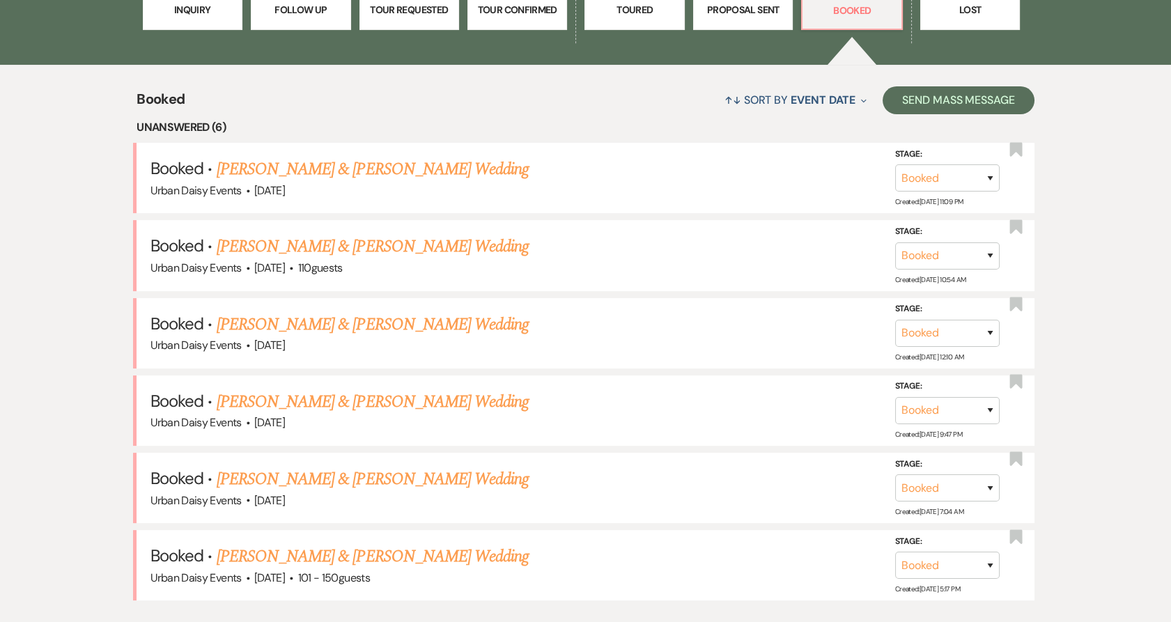
scroll to position [502, 0]
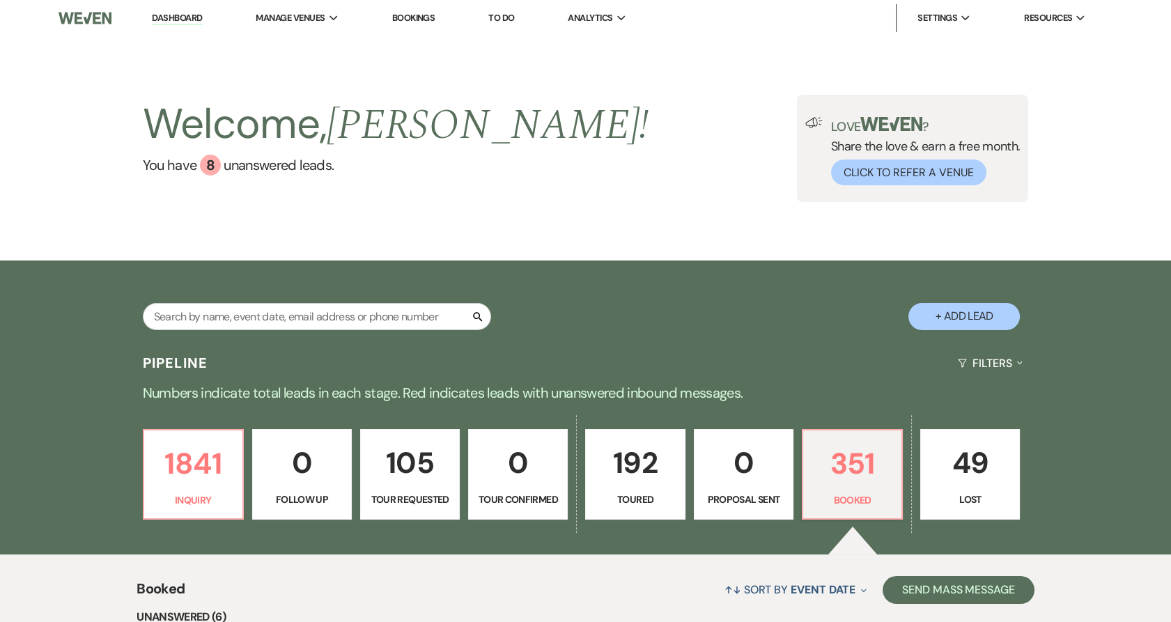
click at [0, 0] on li "Urban Daisy Events" at bounding box center [0, 0] width 0 height 0
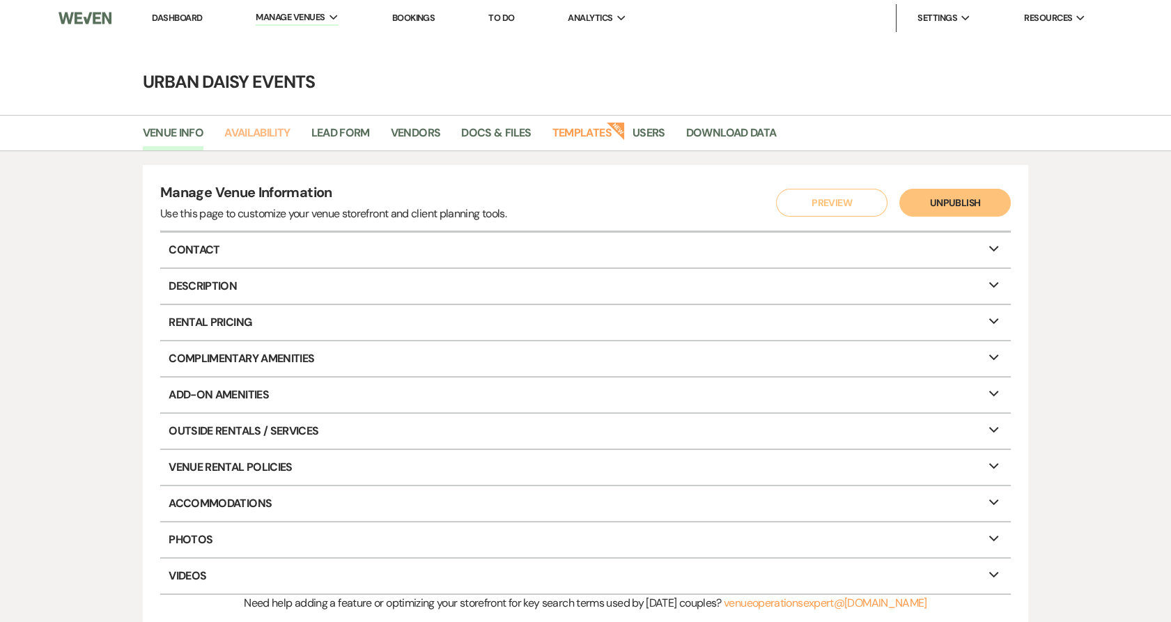
click at [258, 134] on link "Availability" at bounding box center [256, 137] width 65 height 26
select select "2"
select select "2026"
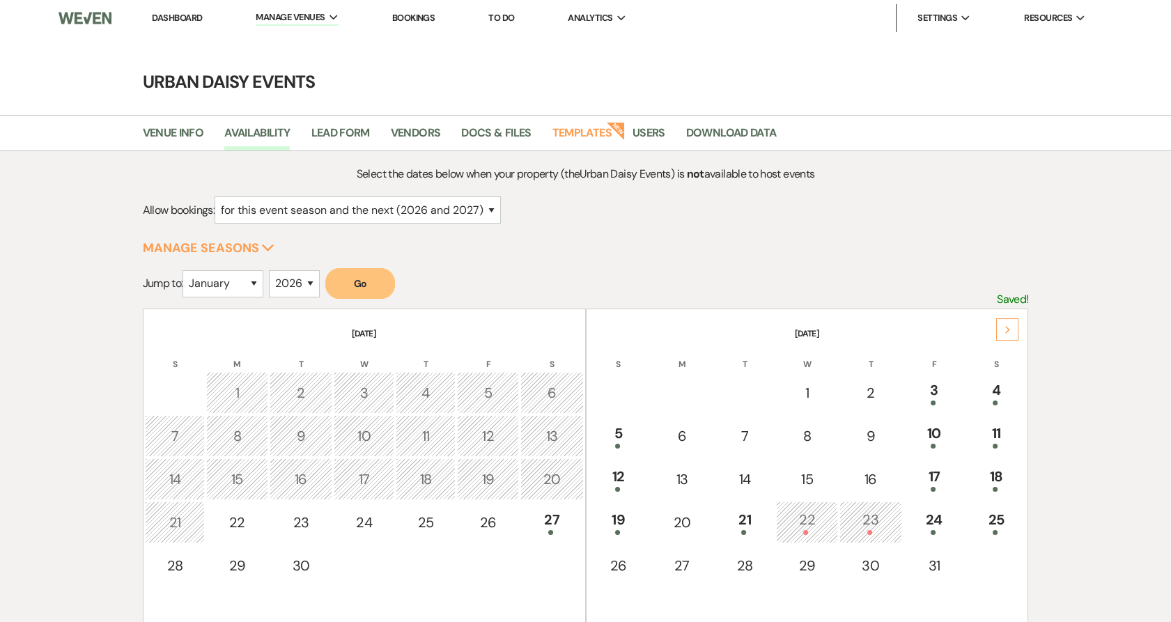
click at [1005, 327] on icon "Next" at bounding box center [1008, 330] width 7 height 8
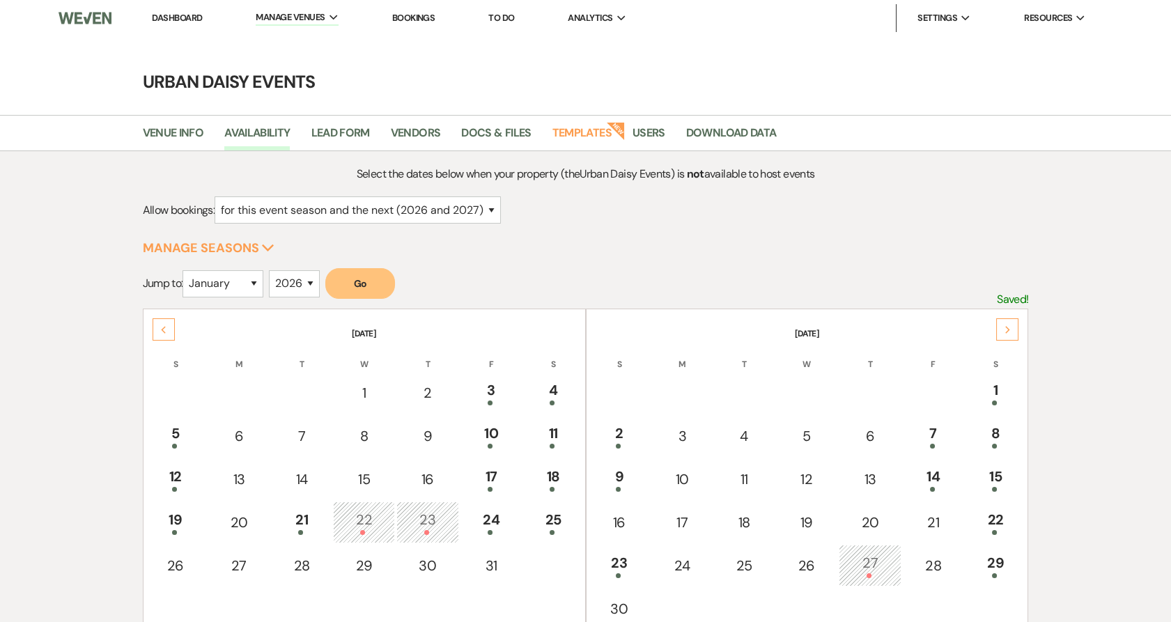
click at [1005, 327] on icon "Next" at bounding box center [1008, 330] width 7 height 8
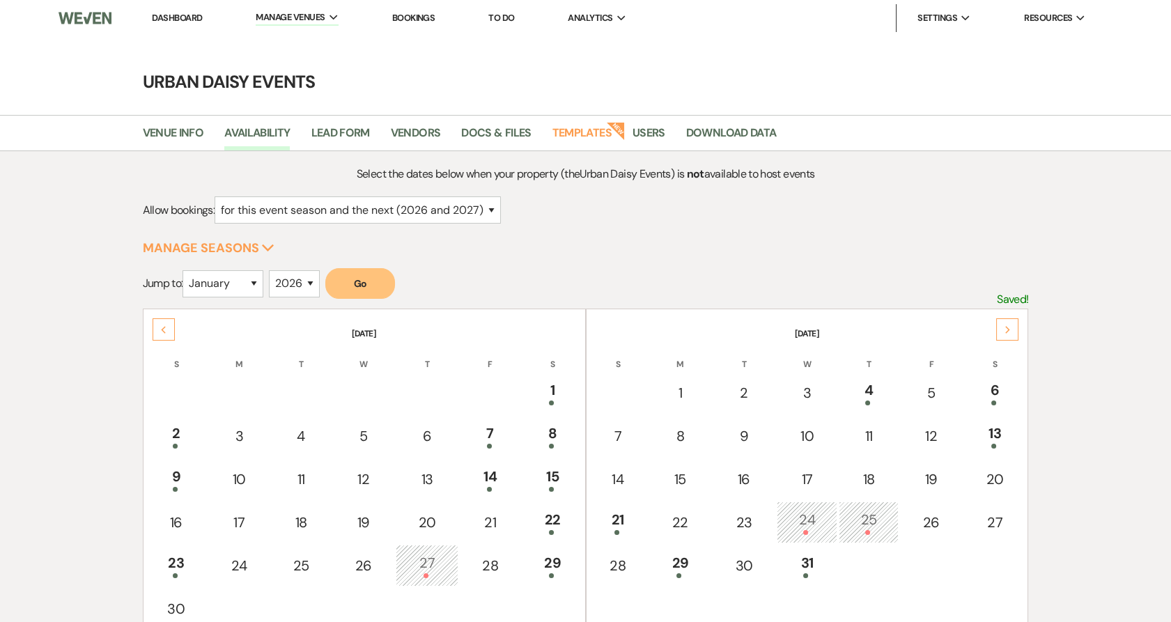
click at [1005, 327] on icon "Next" at bounding box center [1008, 330] width 7 height 8
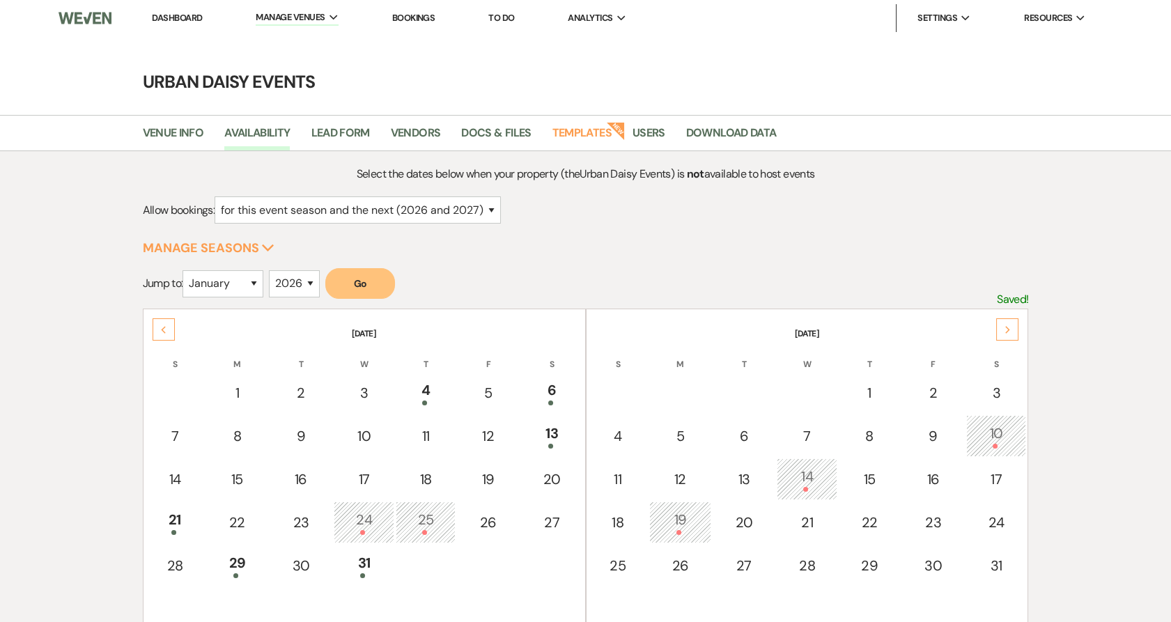
click at [1005, 327] on icon "Next" at bounding box center [1008, 330] width 7 height 8
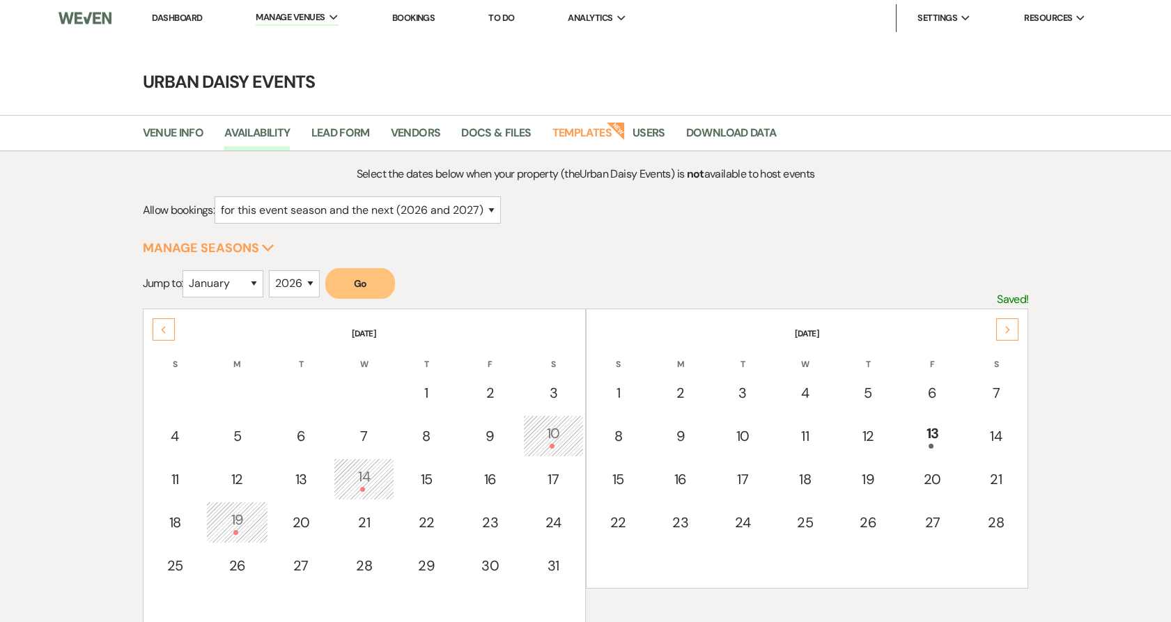
click at [1005, 327] on icon "Next" at bounding box center [1008, 330] width 7 height 8
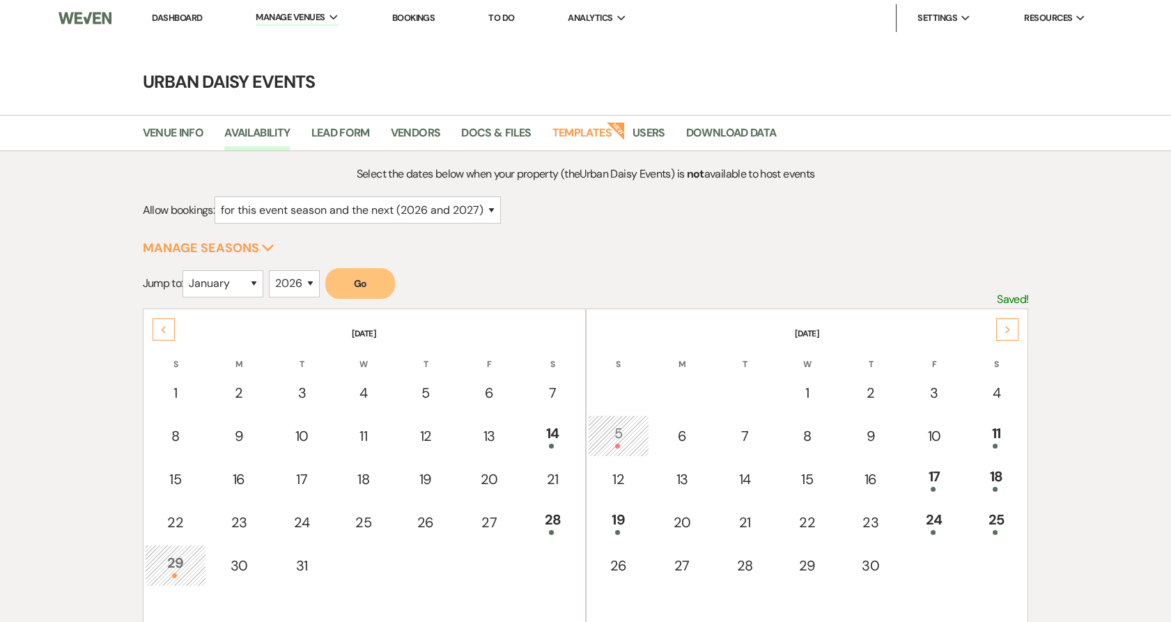
click at [1005, 327] on icon "Next" at bounding box center [1008, 330] width 7 height 8
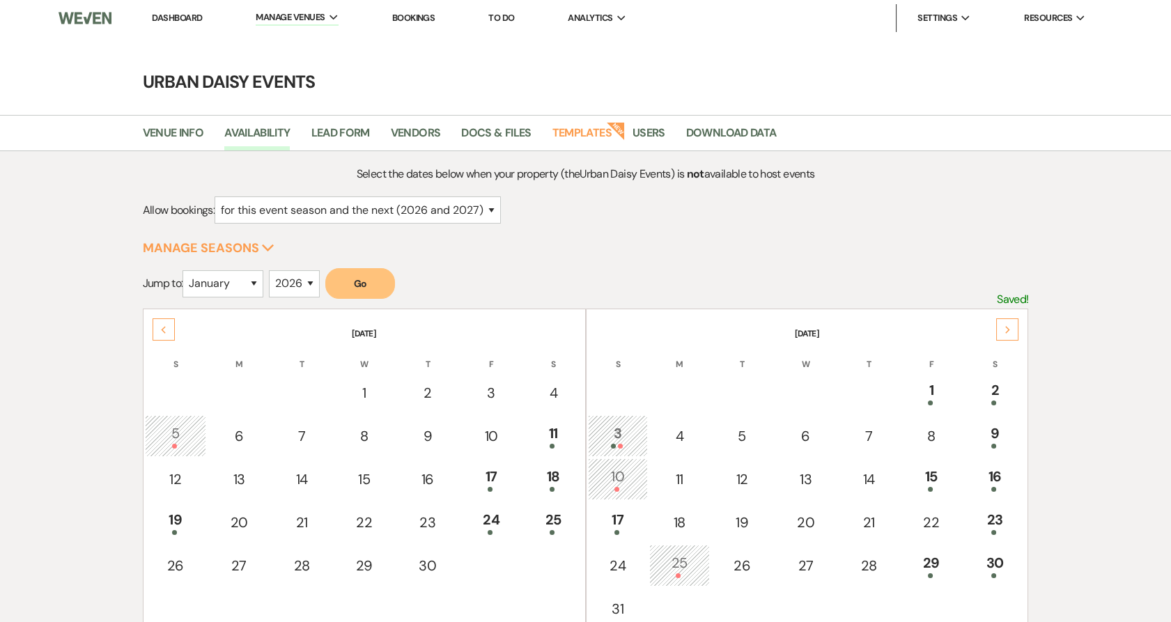
click at [1005, 327] on icon "Next" at bounding box center [1008, 330] width 7 height 8
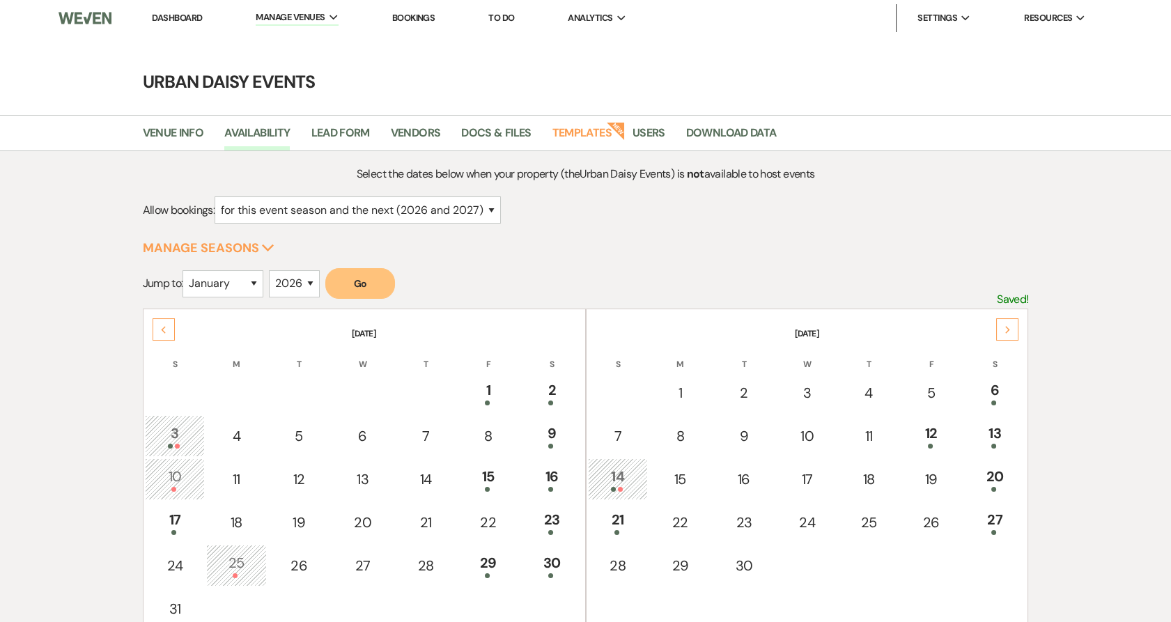
click at [1005, 332] on use at bounding box center [1007, 330] width 5 height 8
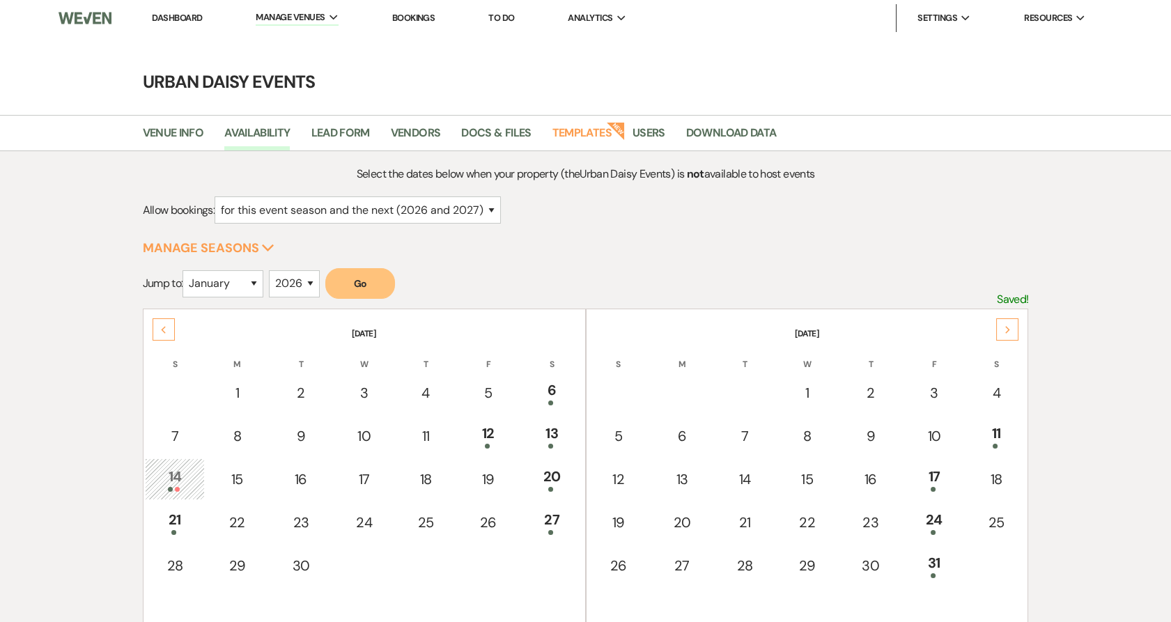
click at [1005, 332] on use at bounding box center [1007, 330] width 5 height 8
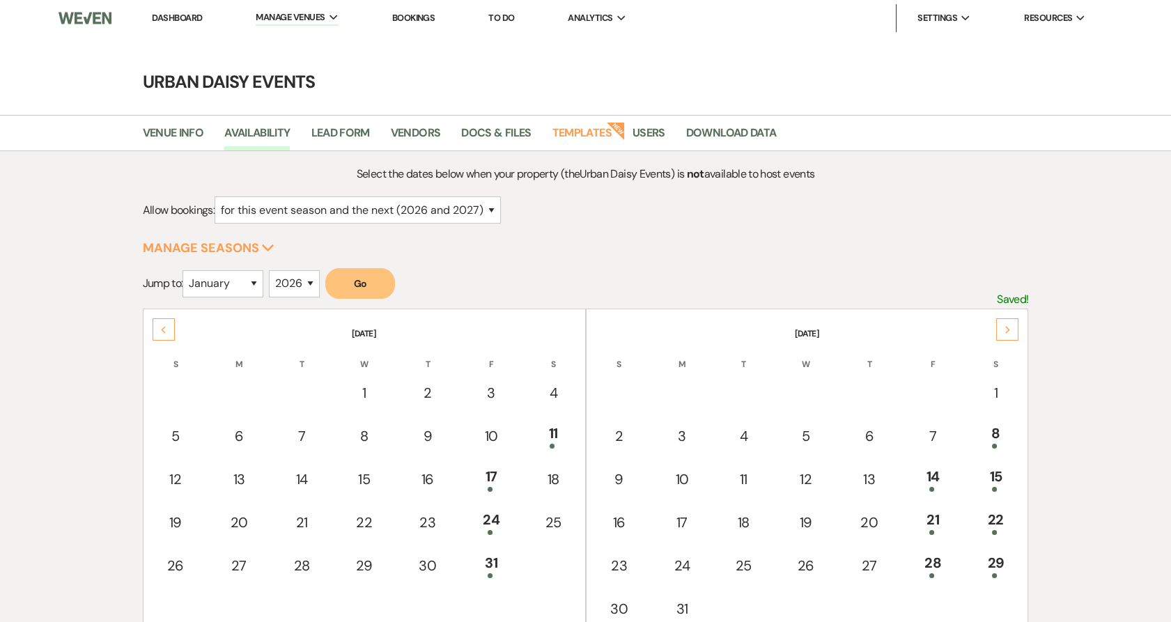
click at [1012, 331] on div "Next" at bounding box center [1007, 329] width 22 height 22
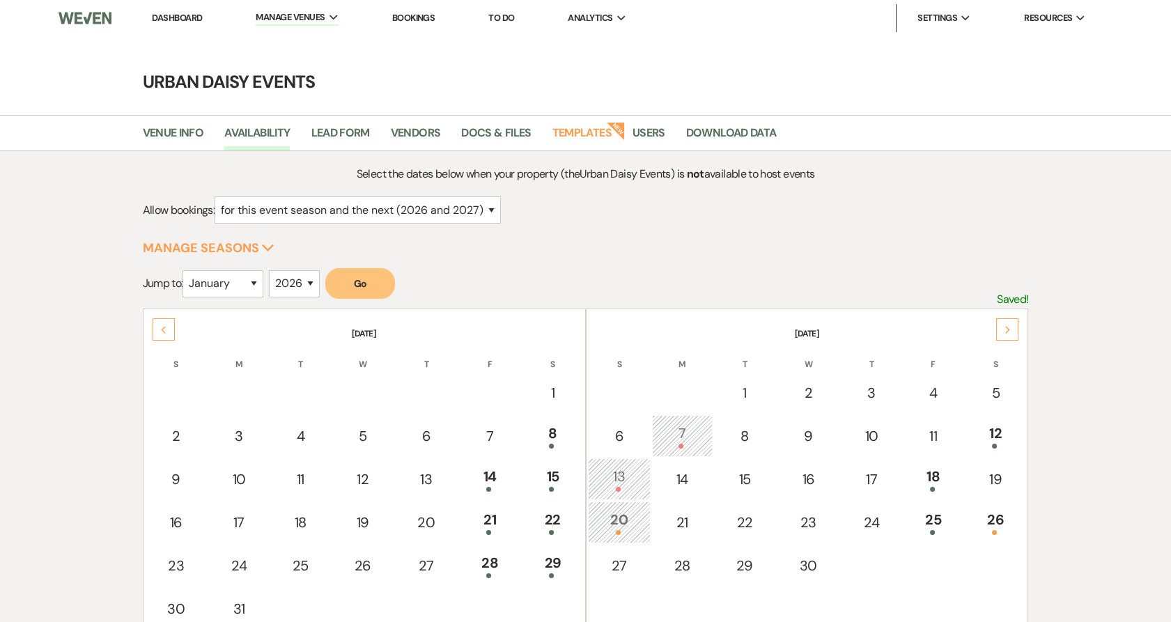
click at [999, 323] on div "Next" at bounding box center [1007, 329] width 22 height 22
